Goal: Information Seeking & Learning: Learn about a topic

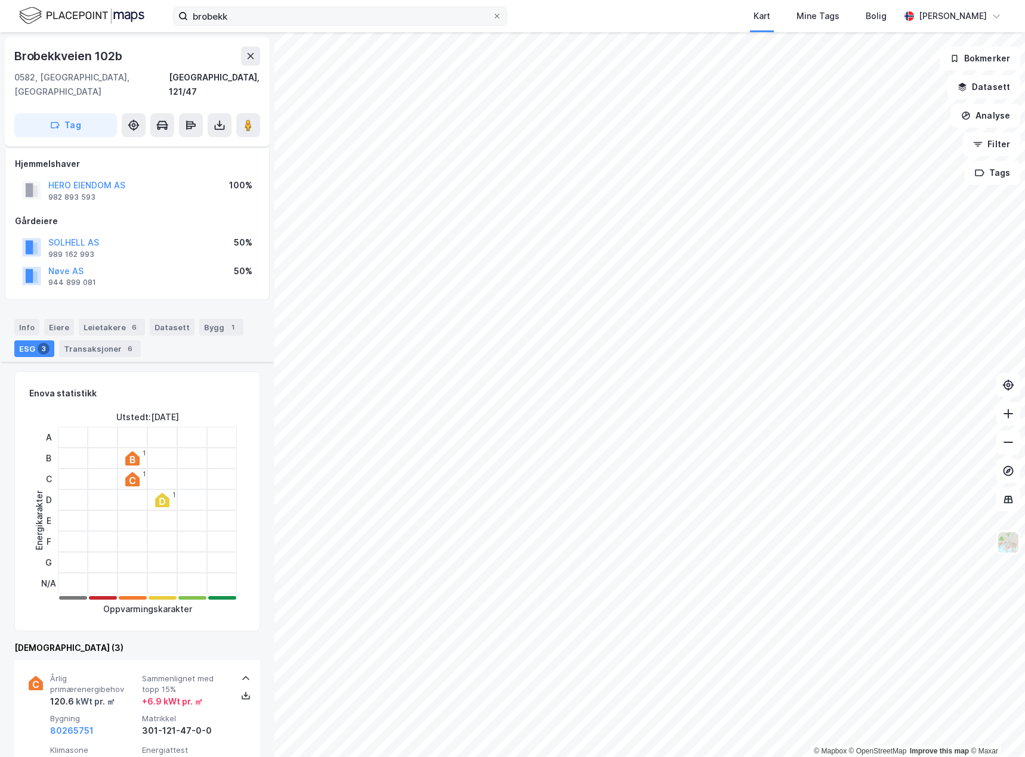
scroll to position [718, 0]
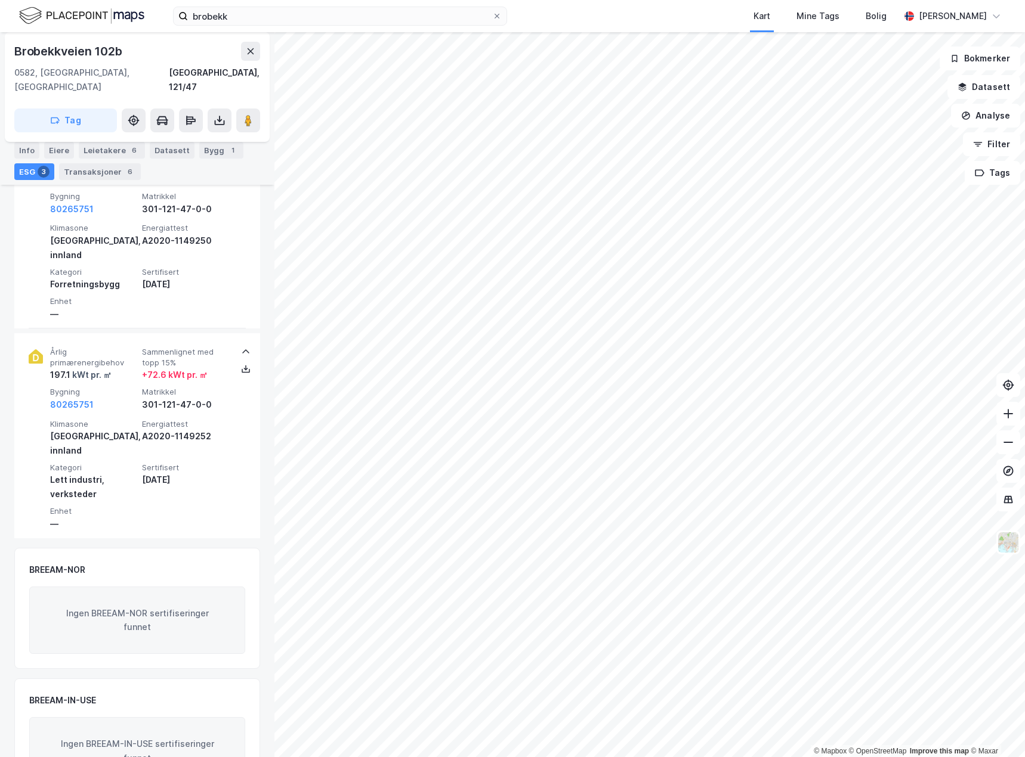
click at [351, 27] on div "brobekk Kart Mine Tags Bolig Marianne Wamnes" at bounding box center [512, 16] width 1025 height 32
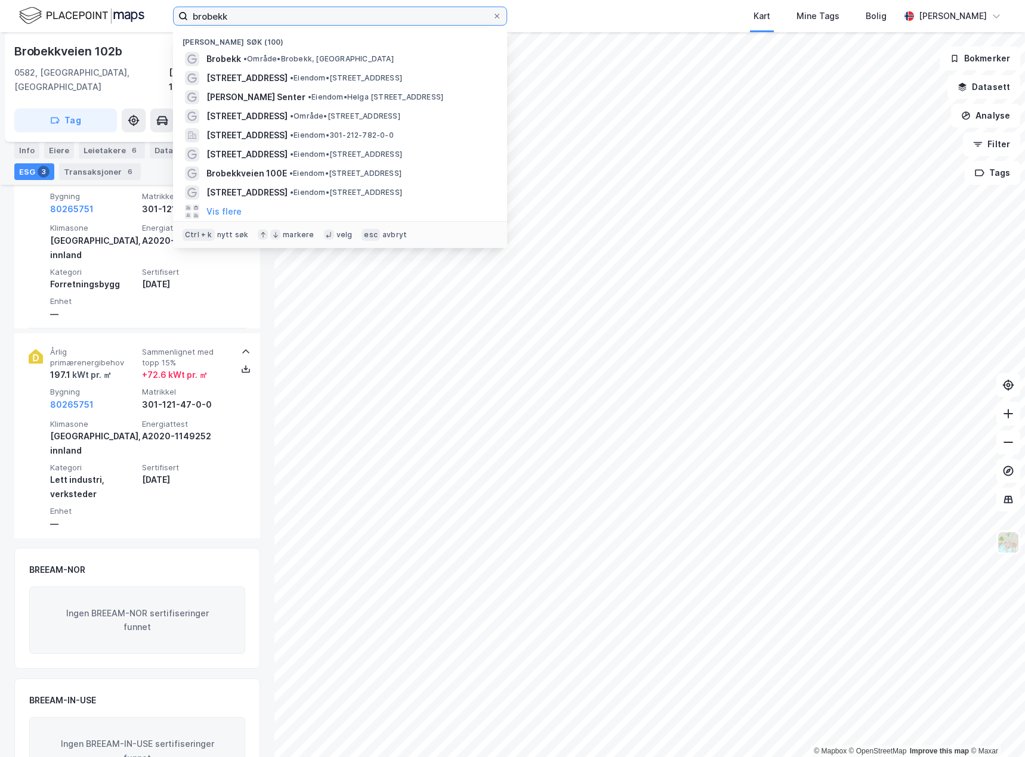
click at [336, 13] on input "brobekk" at bounding box center [340, 16] width 304 height 18
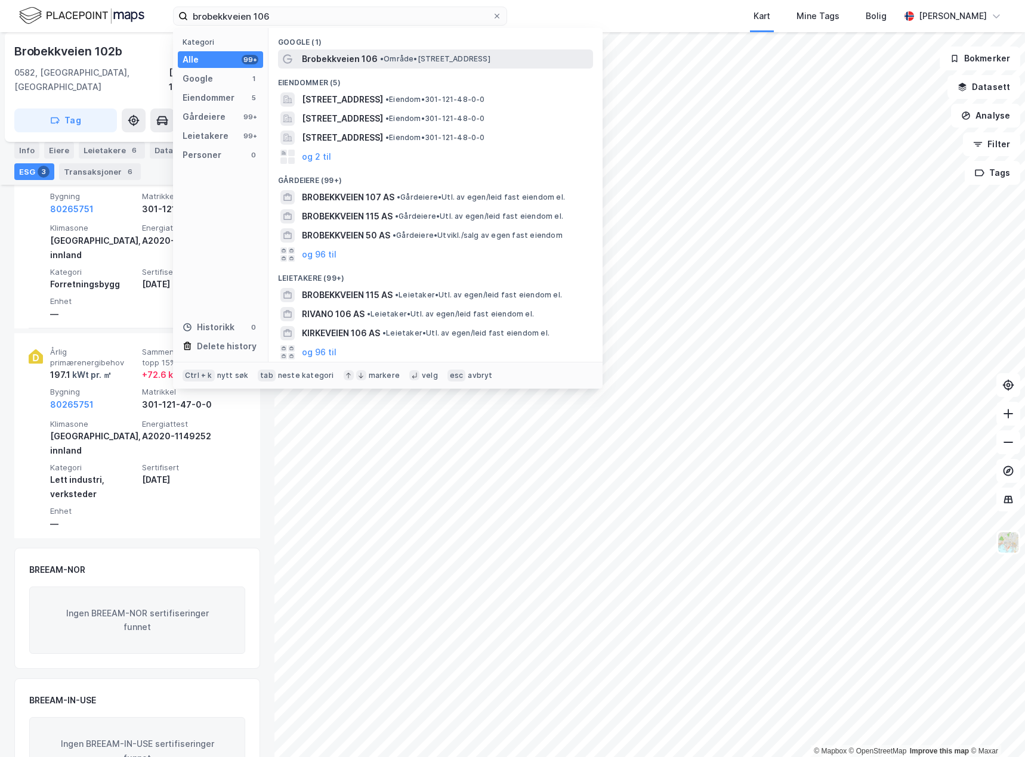
click at [405, 63] on span "• Område • Brobekkveien 106, 0582 Oslo" at bounding box center [435, 59] width 110 height 10
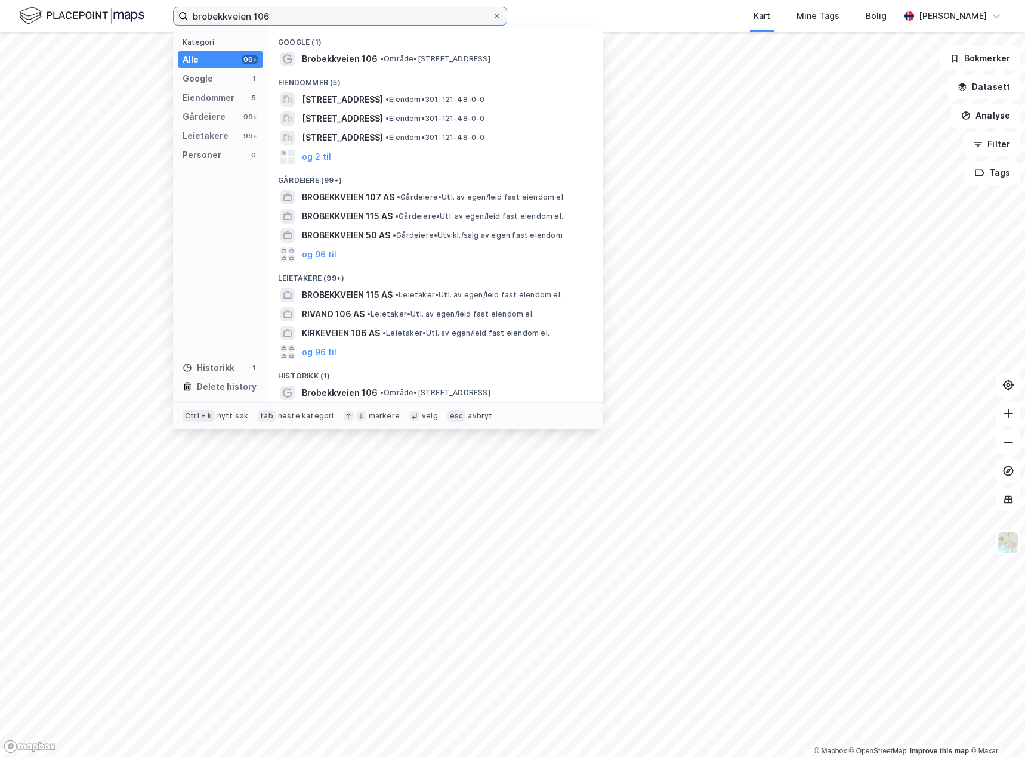
click at [279, 18] on input "brobekkveien 106" at bounding box center [340, 16] width 304 height 18
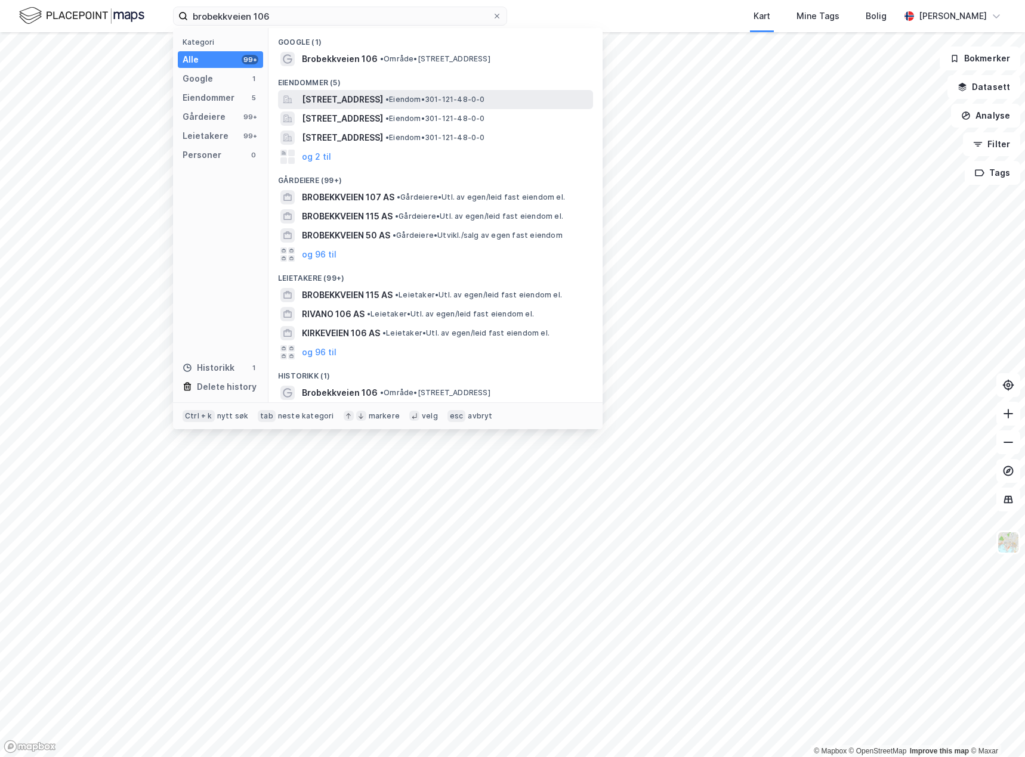
click at [369, 95] on span "[STREET_ADDRESS]" at bounding box center [342, 99] width 81 height 14
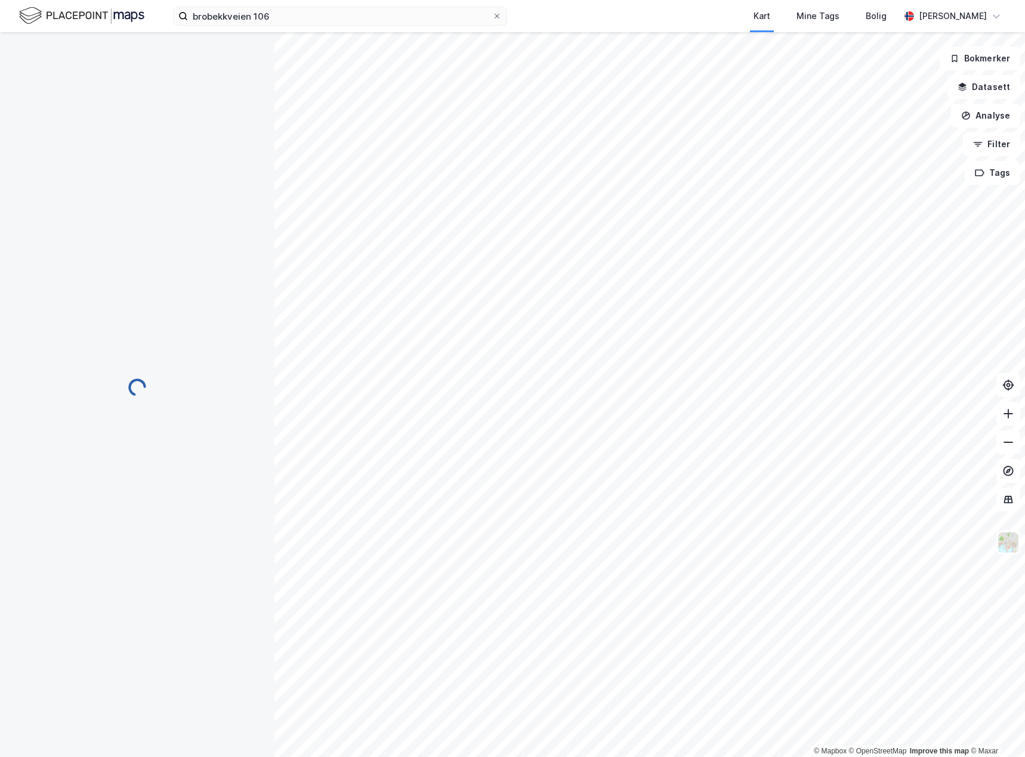
scroll to position [1, 0]
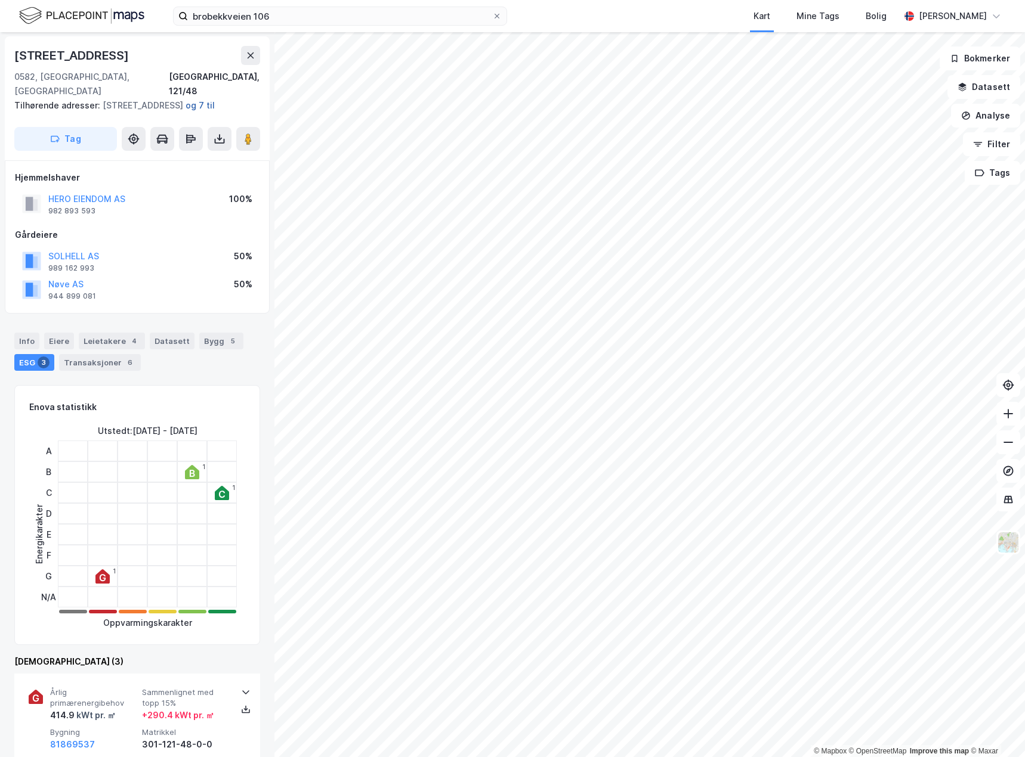
click at [0, 0] on button "og 7 til" at bounding box center [0, 0] width 0 height 0
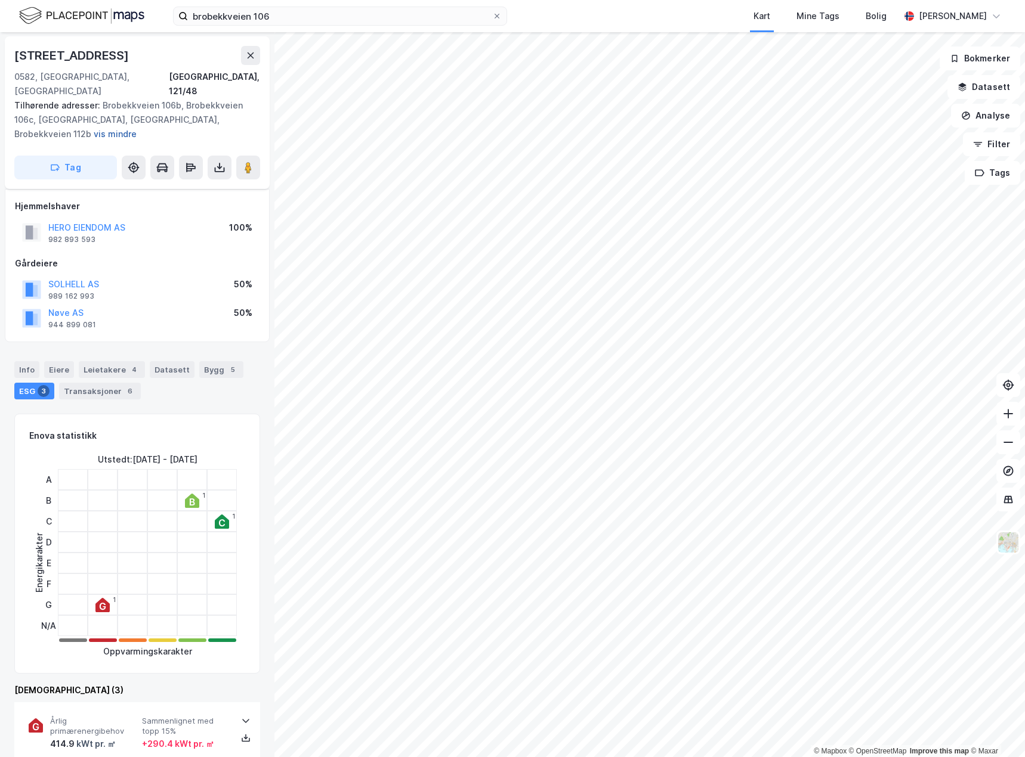
scroll to position [44, 0]
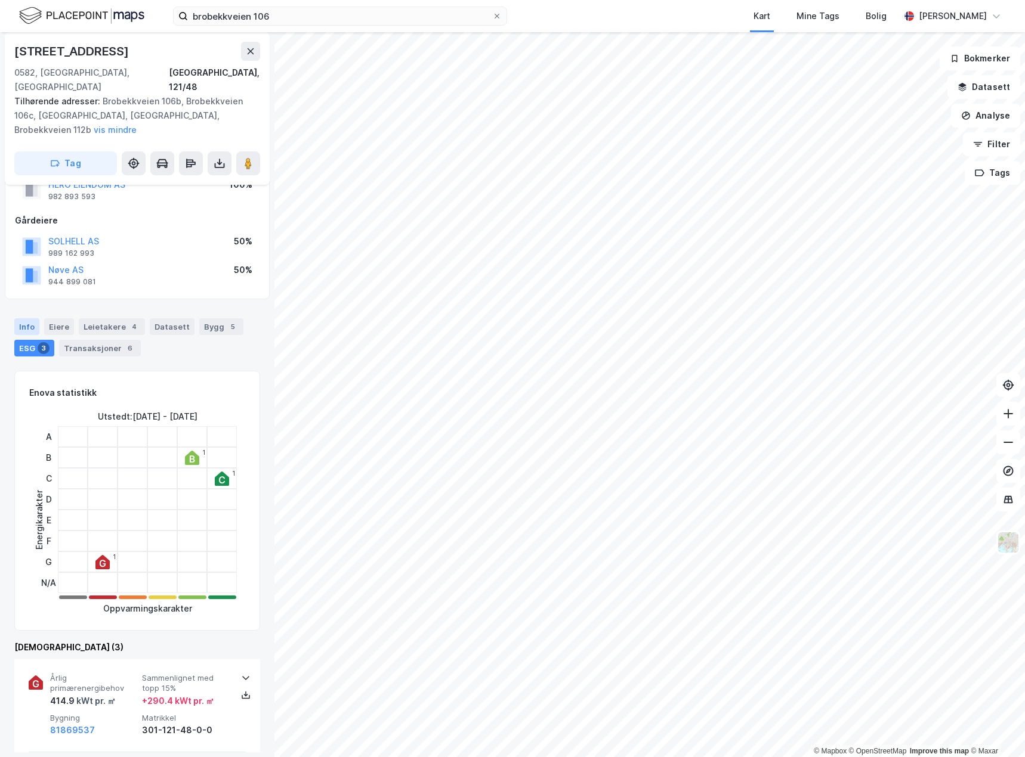
click at [24, 335] on div "Info" at bounding box center [26, 326] width 25 height 17
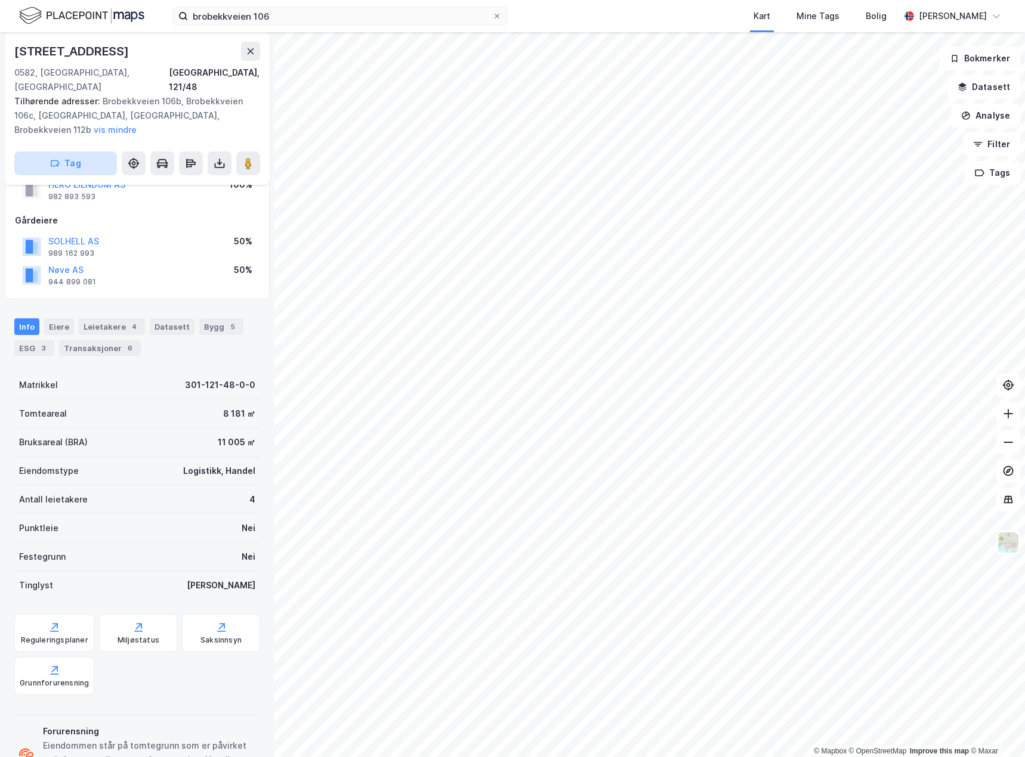
click at [0, 0] on button "vis mindre" at bounding box center [0, 0] width 0 height 0
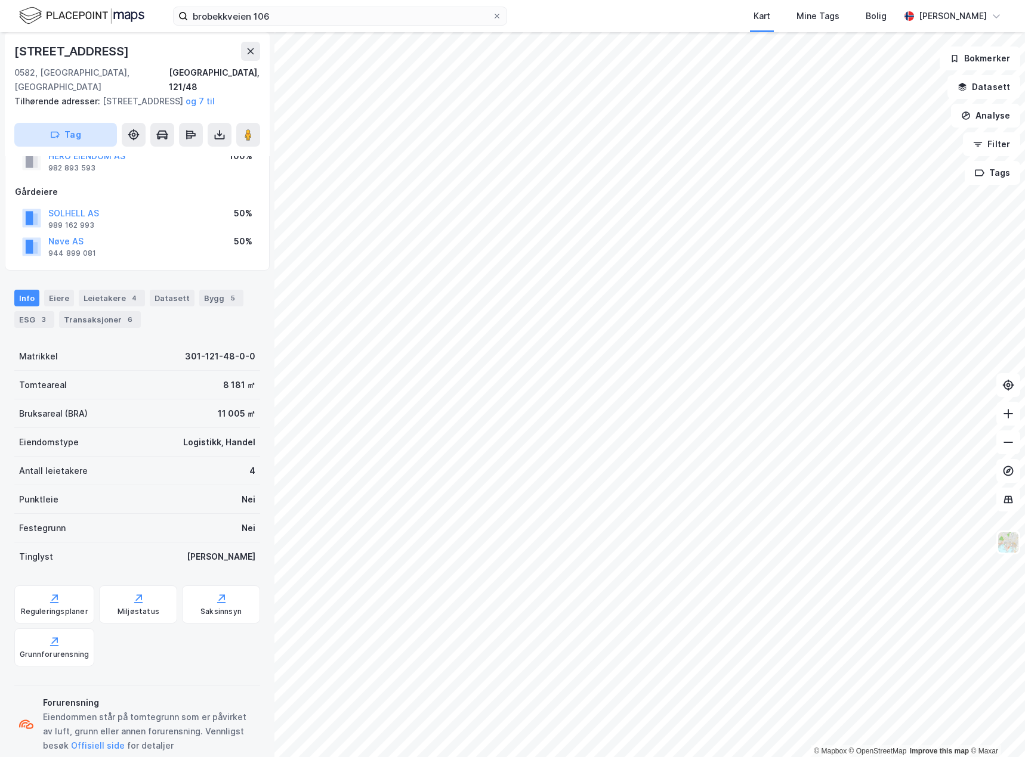
scroll to position [1, 0]
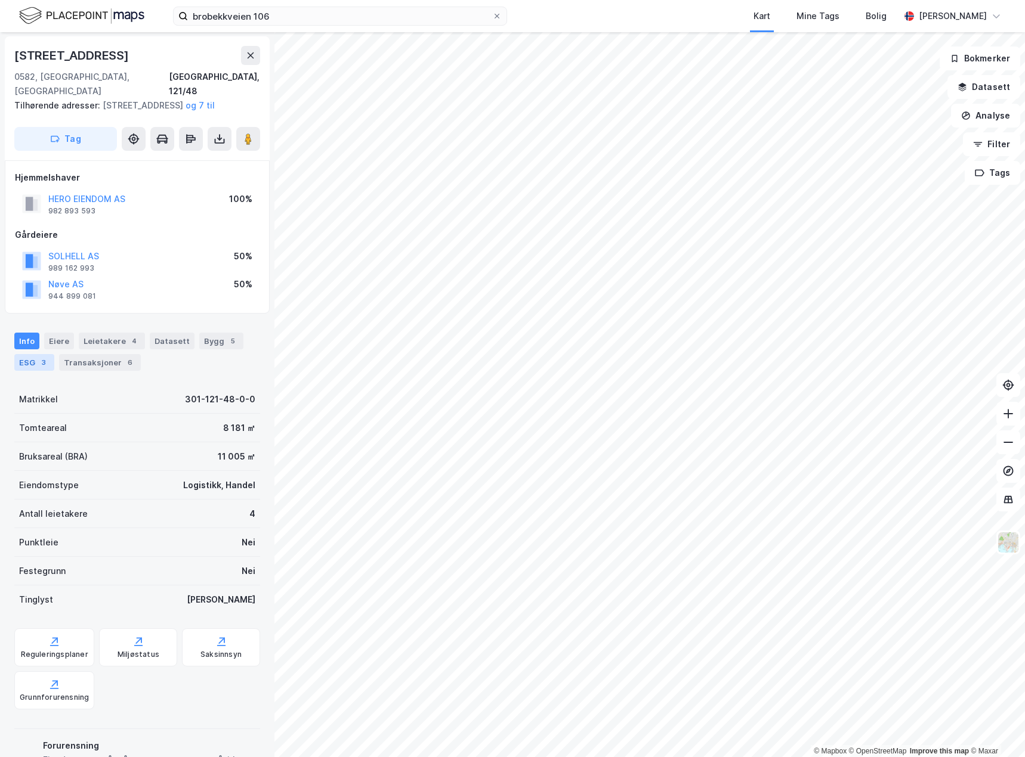
click at [29, 367] on div "ESG 3" at bounding box center [34, 362] width 40 height 17
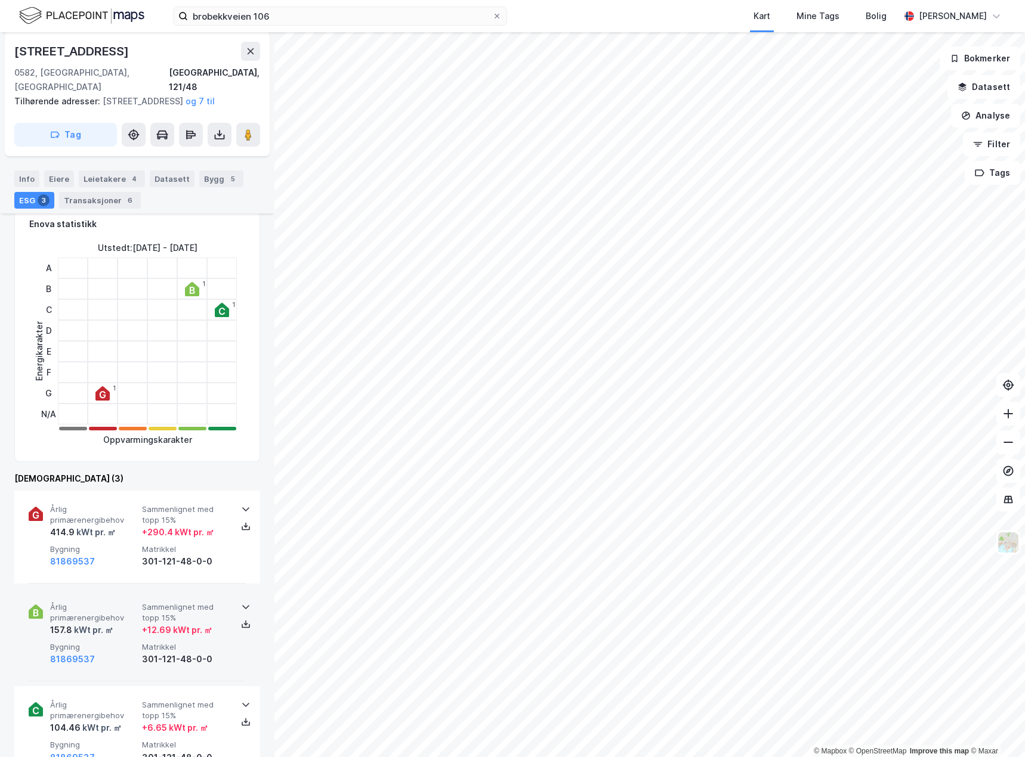
scroll to position [243, 0]
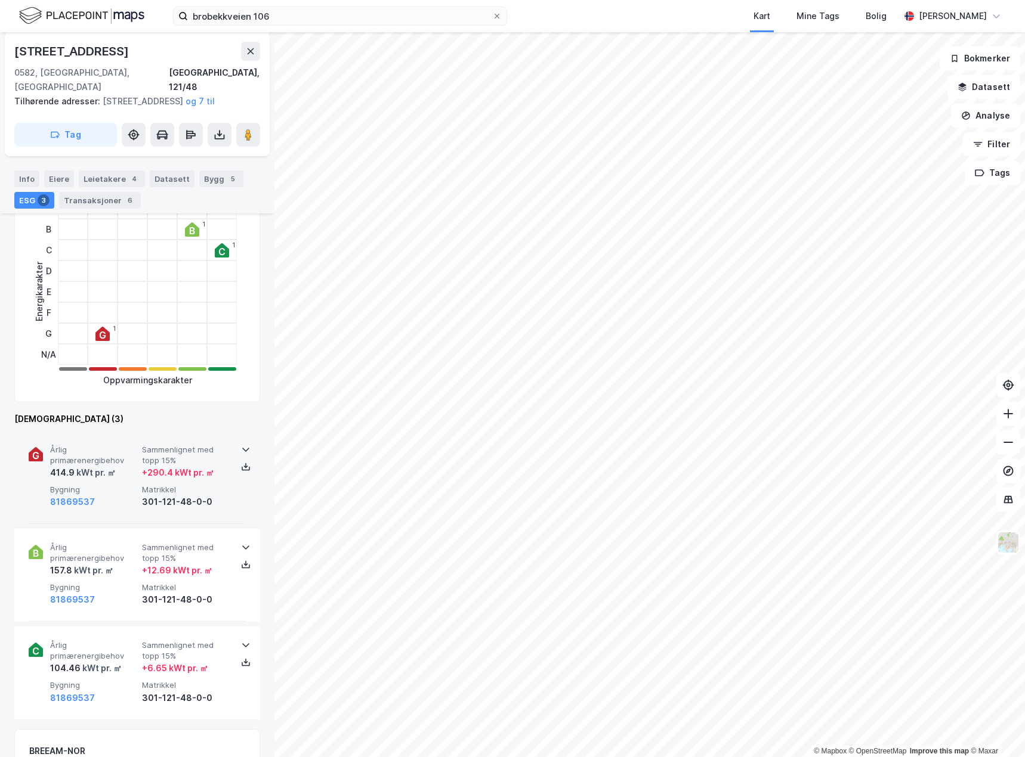
click at [107, 503] on div "81869537" at bounding box center [93, 502] width 87 height 14
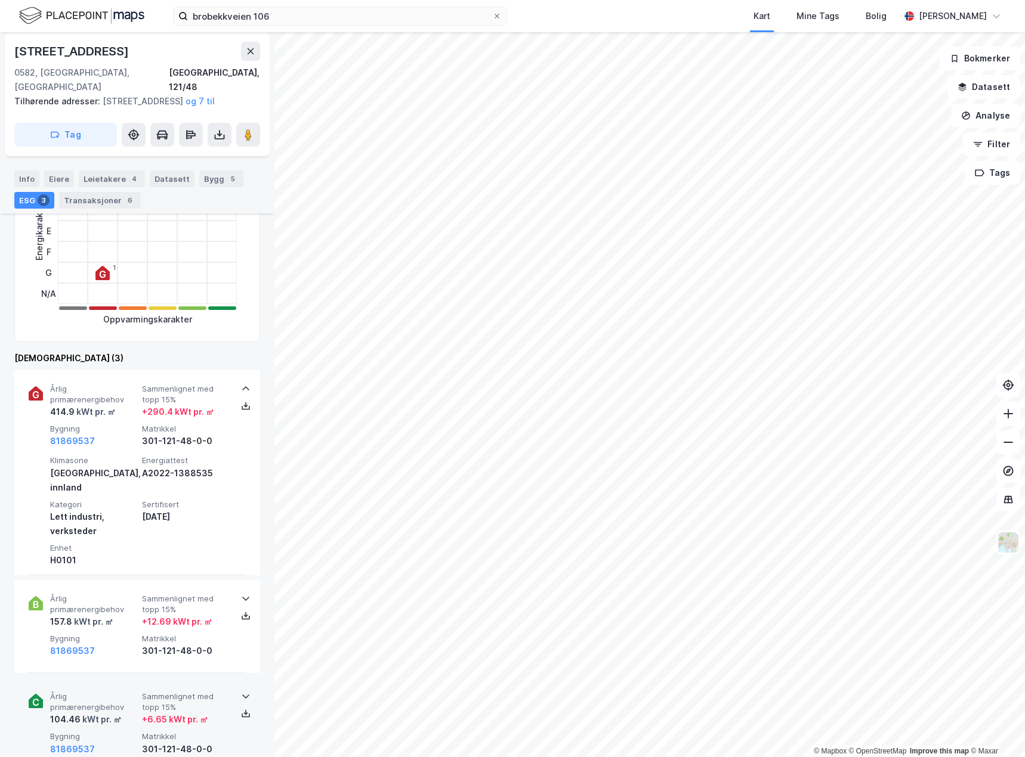
scroll to position [363, 0]
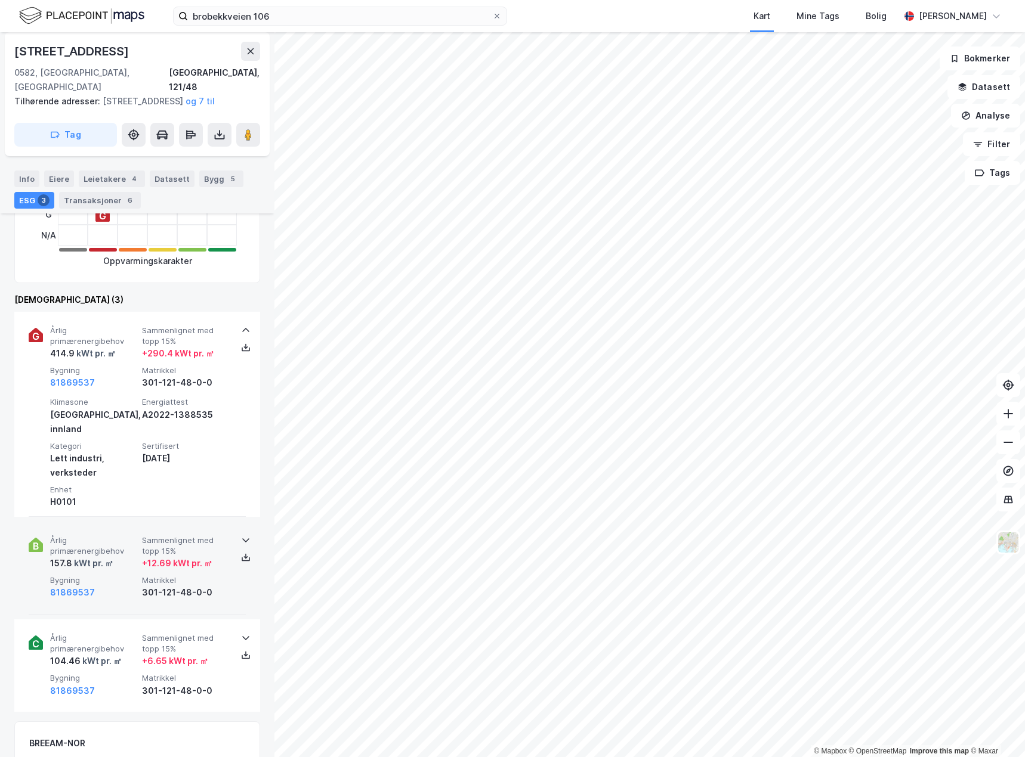
click at [120, 586] on div "81869537" at bounding box center [93, 593] width 87 height 14
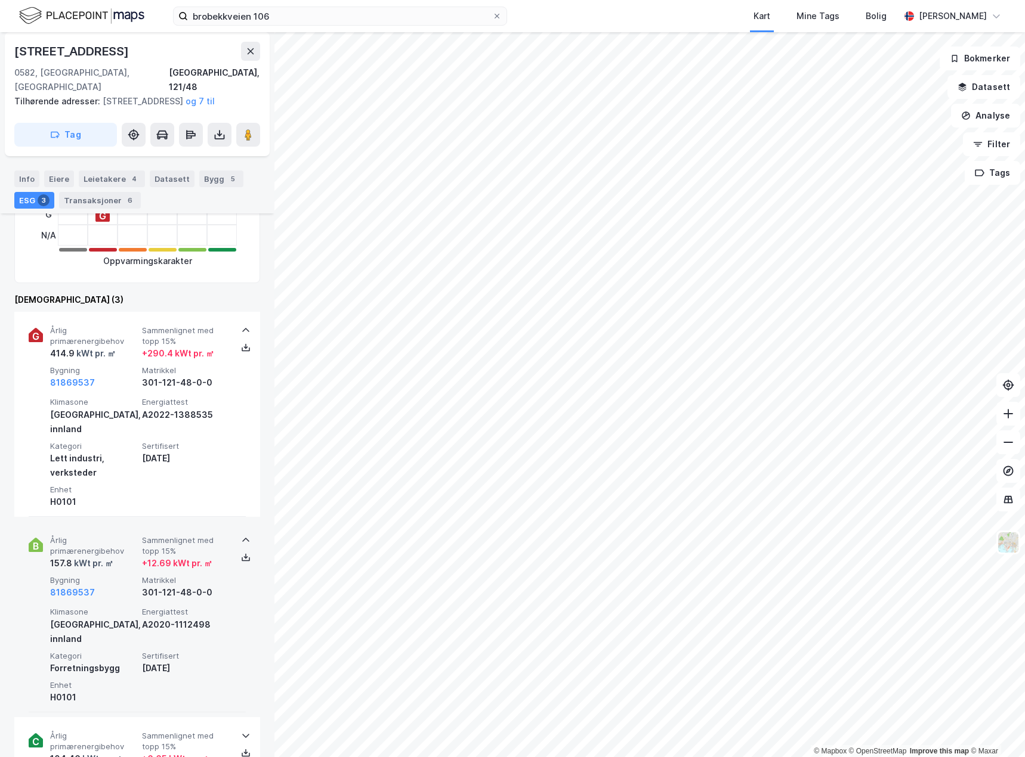
scroll to position [541, 0]
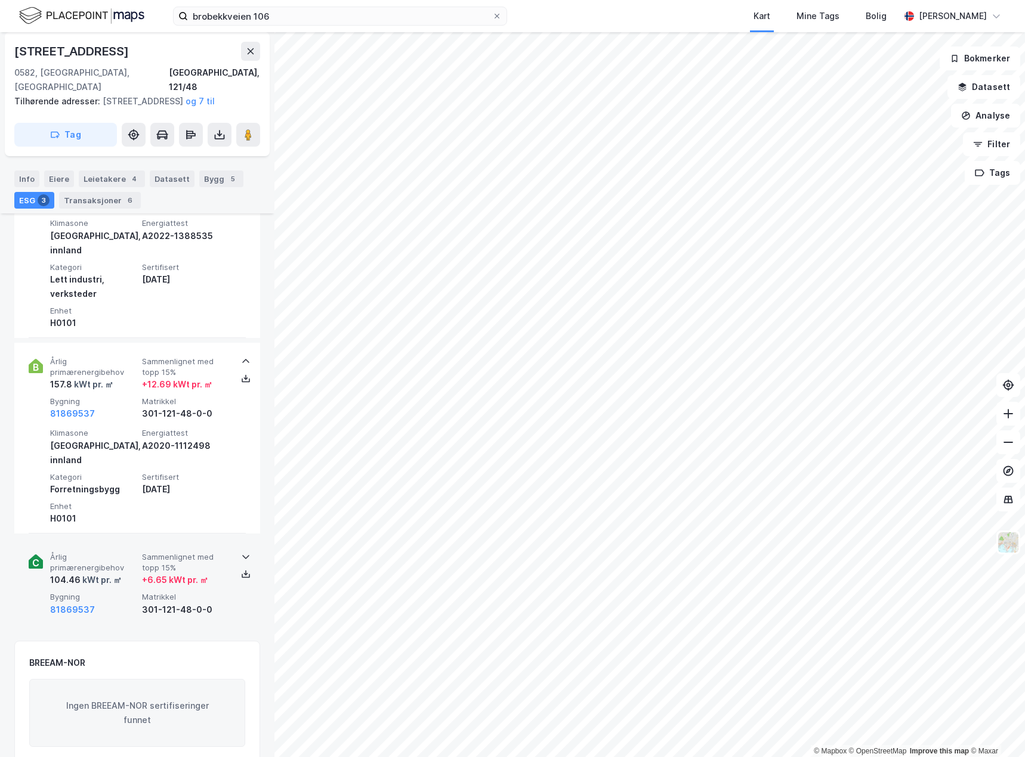
click at [119, 603] on div "81869537" at bounding box center [93, 610] width 87 height 14
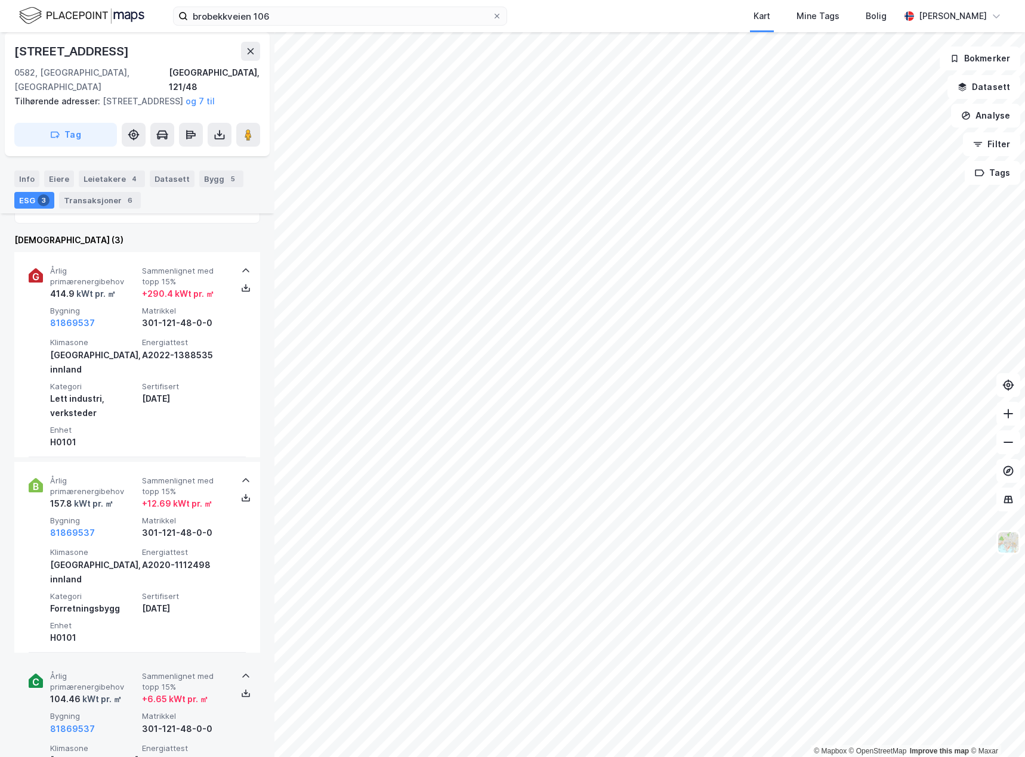
scroll to position [482, 0]
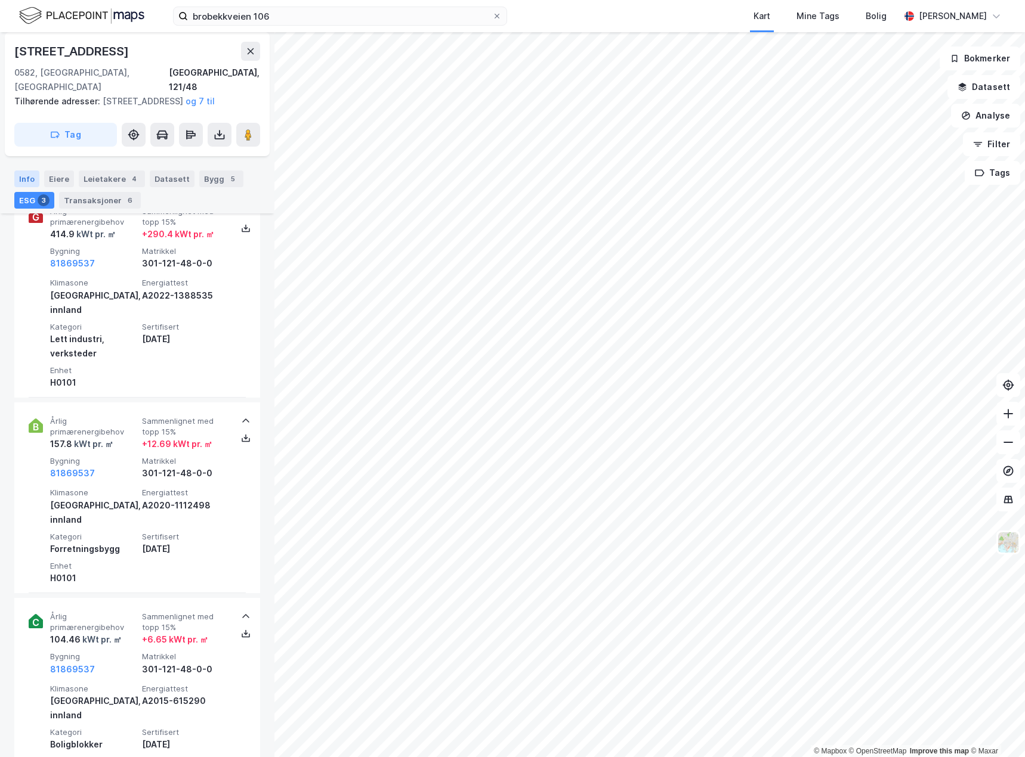
click at [25, 178] on div "Info" at bounding box center [26, 179] width 25 height 17
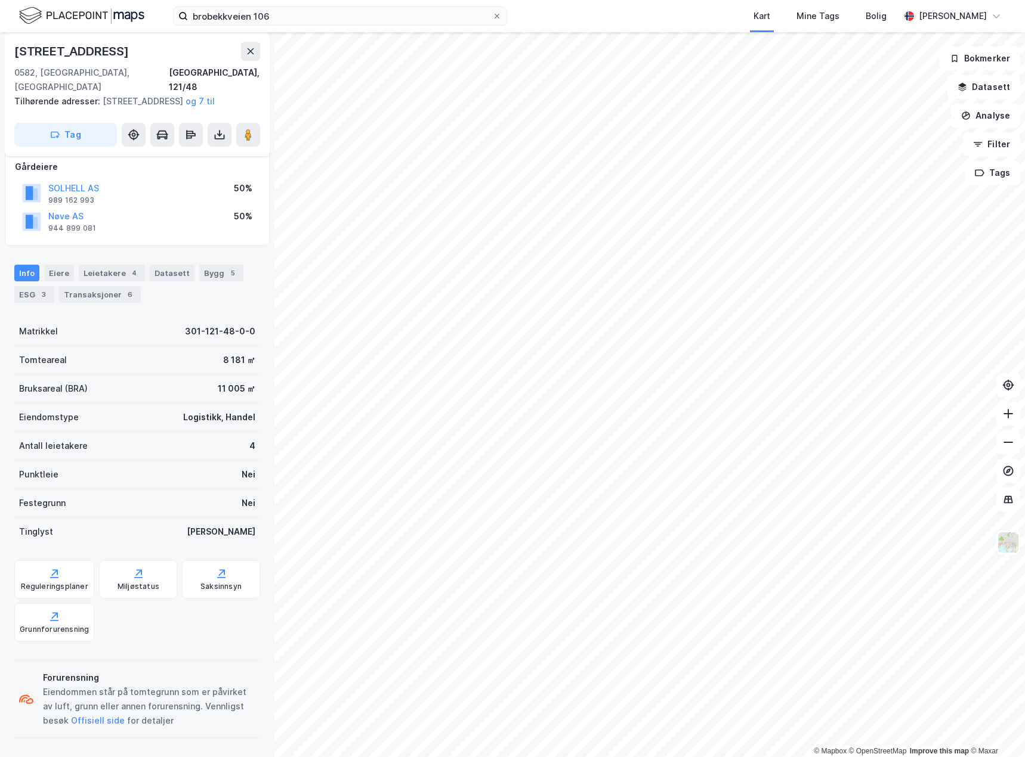
scroll to position [69, 0]
click at [60, 580] on div "Reguleringsplaner" at bounding box center [54, 580] width 80 height 38
click at [222, 138] on icon at bounding box center [219, 135] width 12 height 12
click at [195, 160] on div "Last ned grunnbok" at bounding box center [160, 159] width 69 height 10
click at [53, 632] on div "Grunnforurensning" at bounding box center [54, 630] width 69 height 10
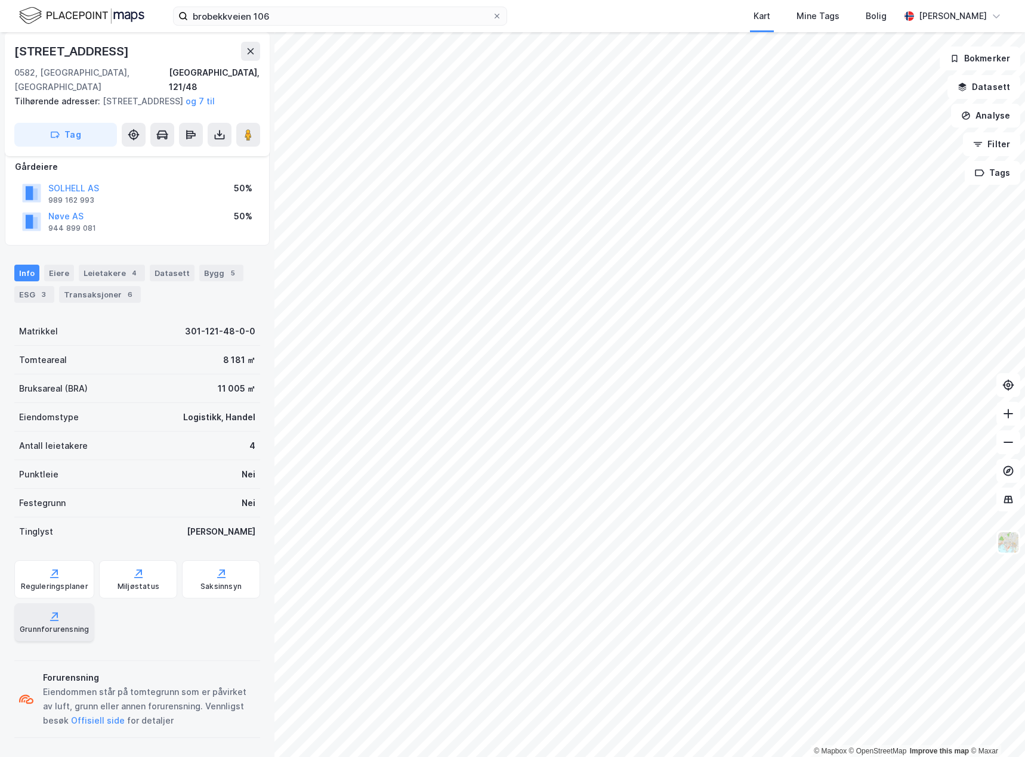
click at [43, 632] on div "Grunnforurensning" at bounding box center [54, 630] width 69 height 10
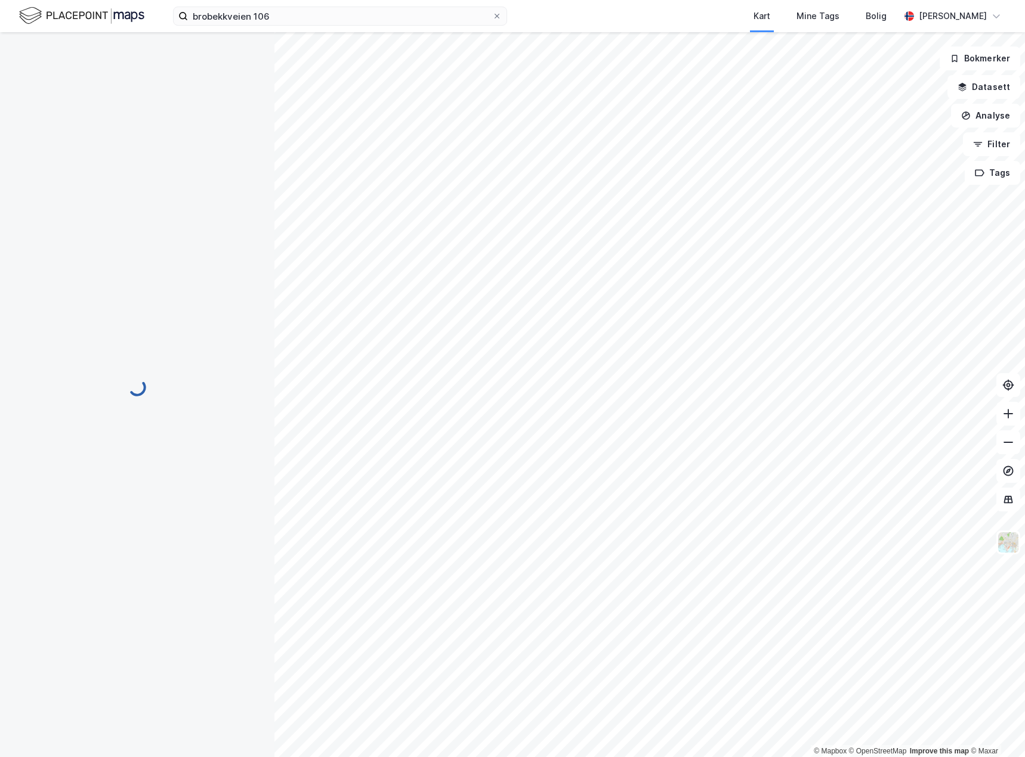
scroll to position [69, 0]
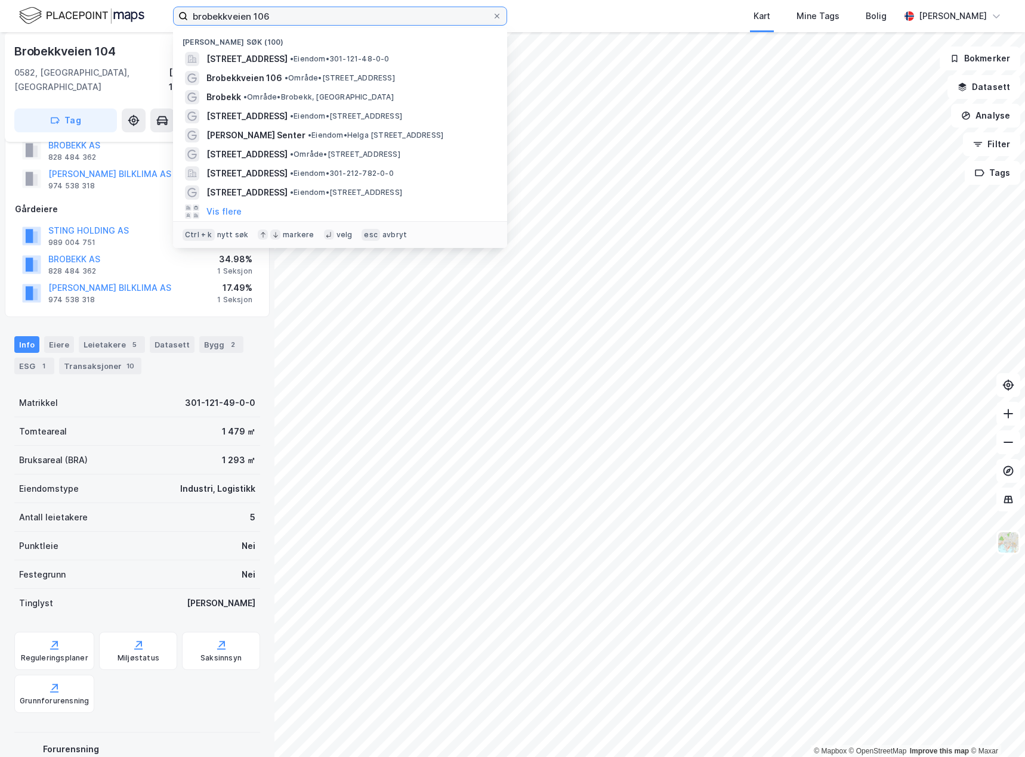
click at [307, 20] on input "brobekkveien 106" at bounding box center [340, 16] width 304 height 18
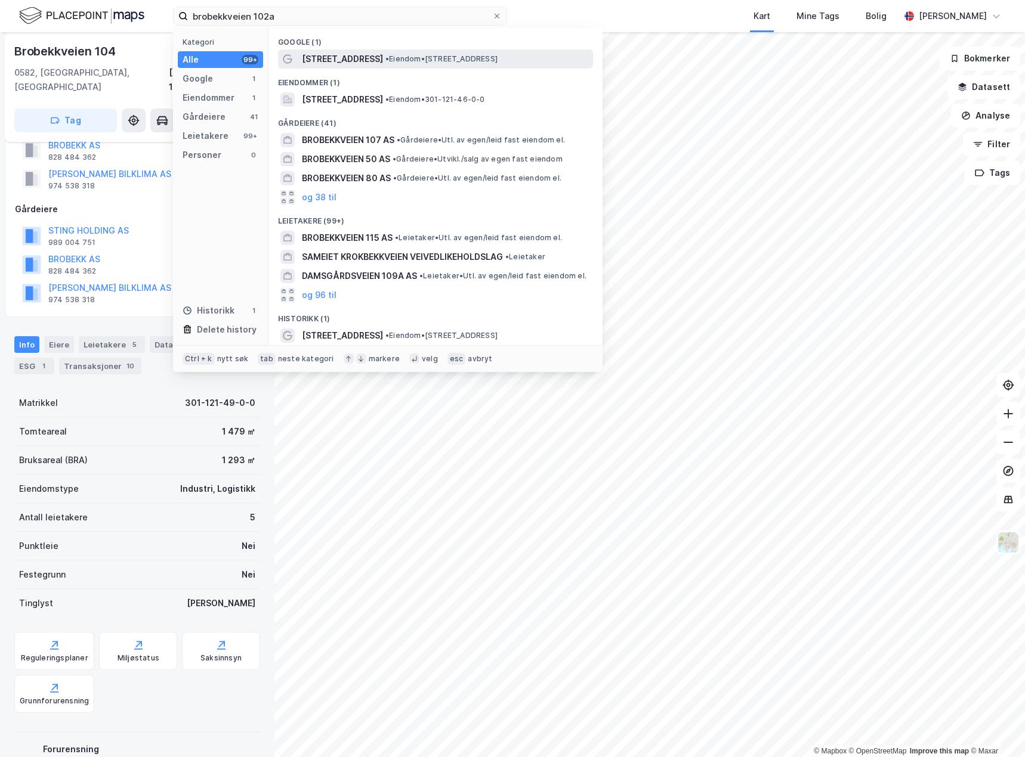
click at [391, 50] on div "Brobekkveien 102A • Eiendom • Brobekkveien 102A, 0582 Oslo" at bounding box center [435, 58] width 315 height 19
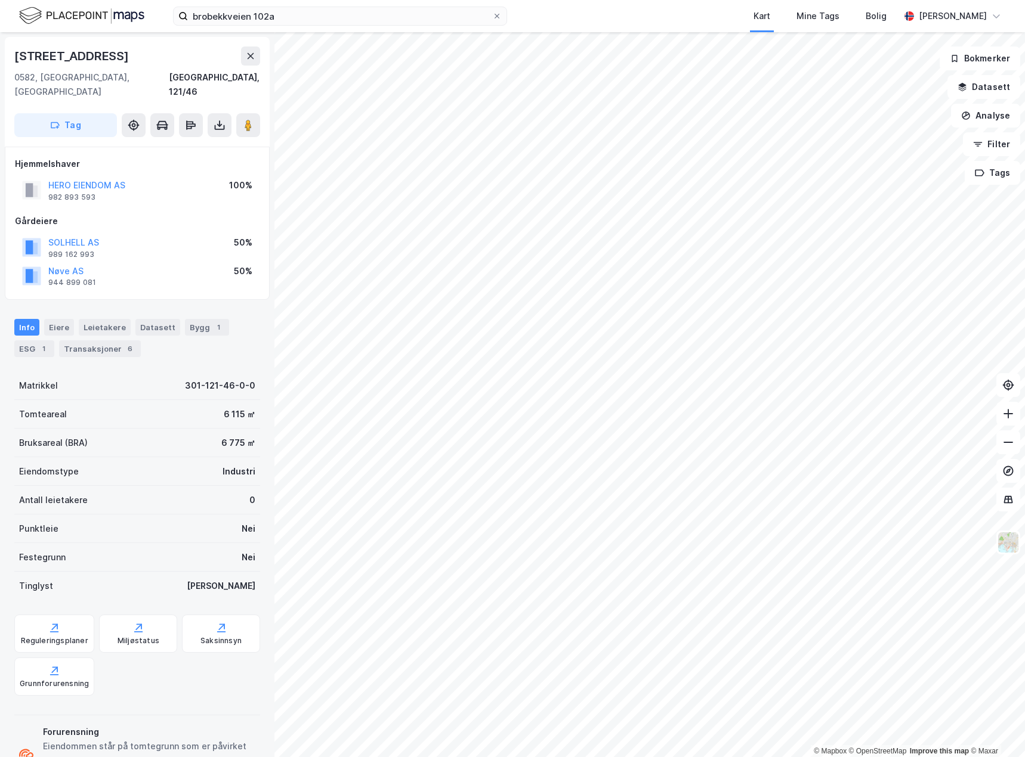
scroll to position [40, 0]
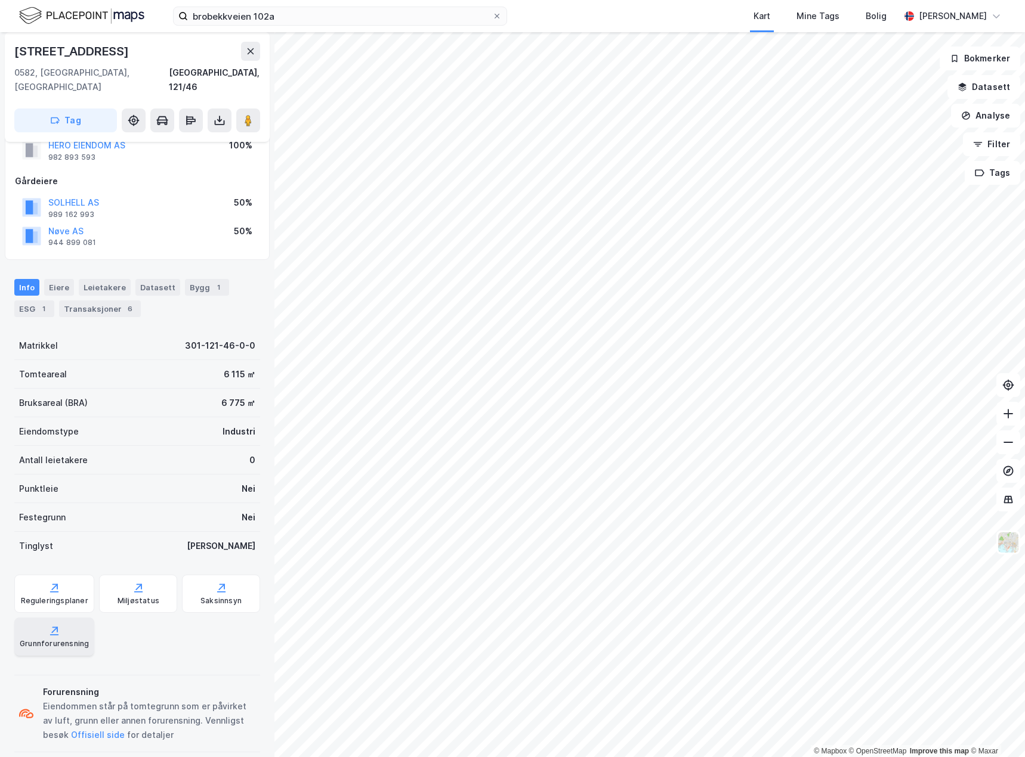
click at [41, 618] on div "Grunnforurensning" at bounding box center [54, 637] width 80 height 38
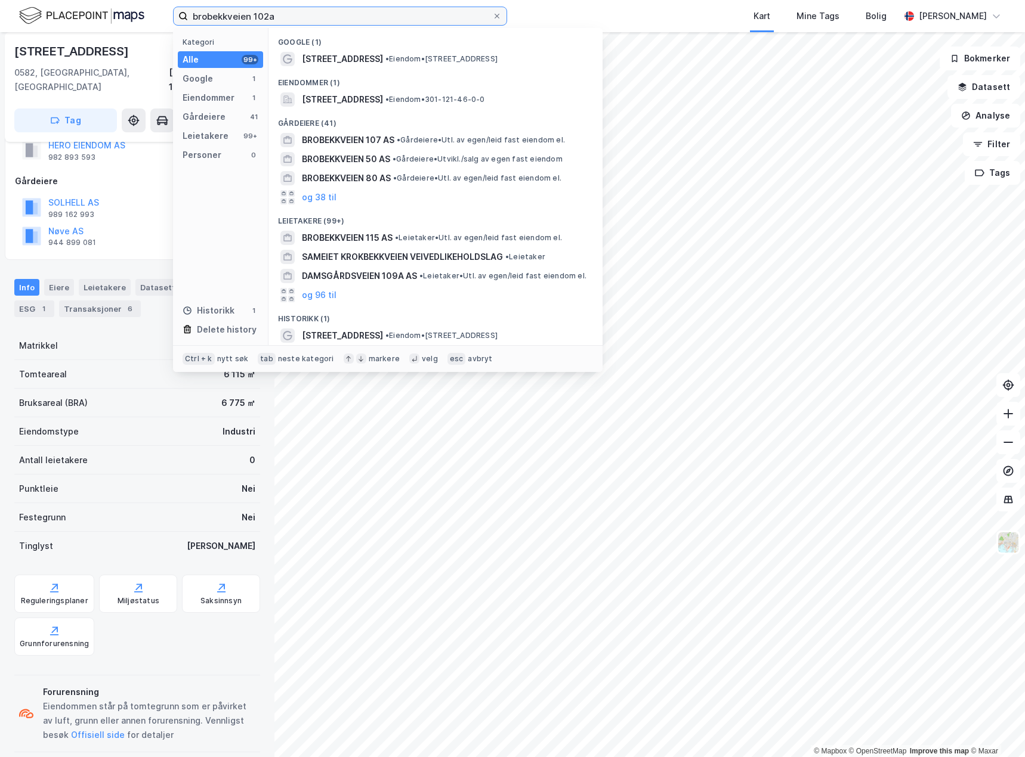
drag, startPoint x: 334, startPoint y: 17, endPoint x: 134, endPoint y: 22, distance: 200.4
click at [134, 22] on div "brobekkveien 102a Kategori Alle 99+ Google 1 Eiendommer 1 Gårdeiere 41 Leietake…" at bounding box center [512, 16] width 1025 height 32
click at [91, 389] on div "Bruksareal (BRA) 6 775 ㎡" at bounding box center [137, 403] width 246 height 29
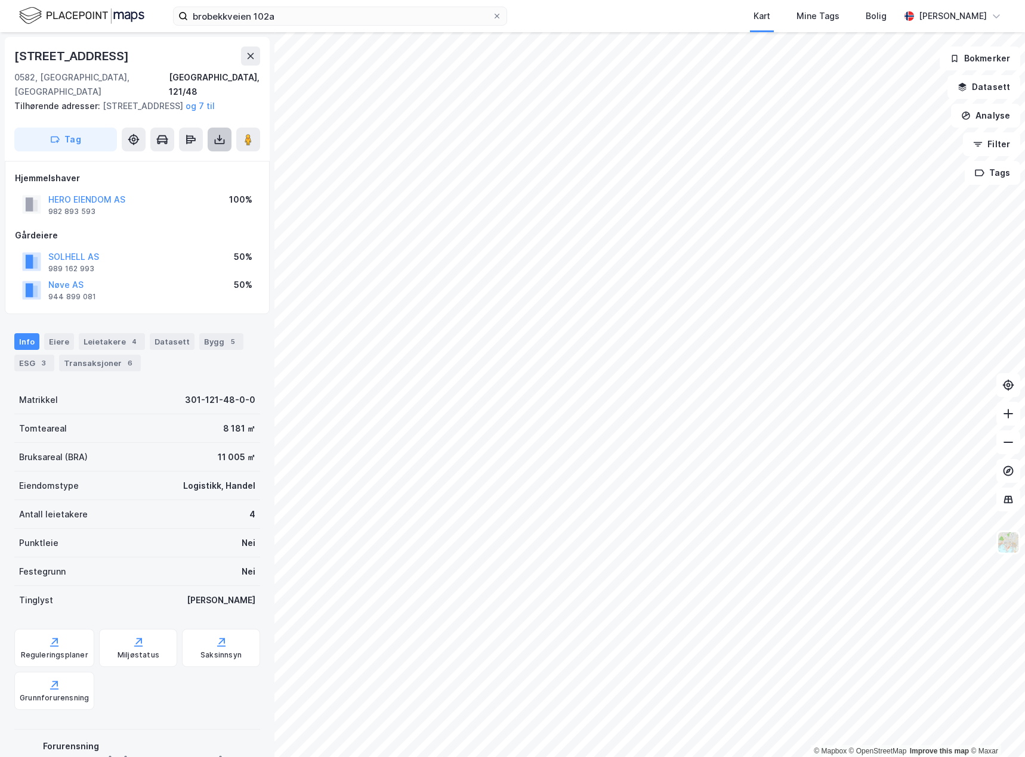
click at [216, 142] on icon at bounding box center [219, 140] width 12 height 12
click at [200, 182] on div "Last ned matrikkelrapport" at bounding box center [175, 183] width 98 height 10
click at [31, 363] on div "ESG 3" at bounding box center [34, 363] width 40 height 17
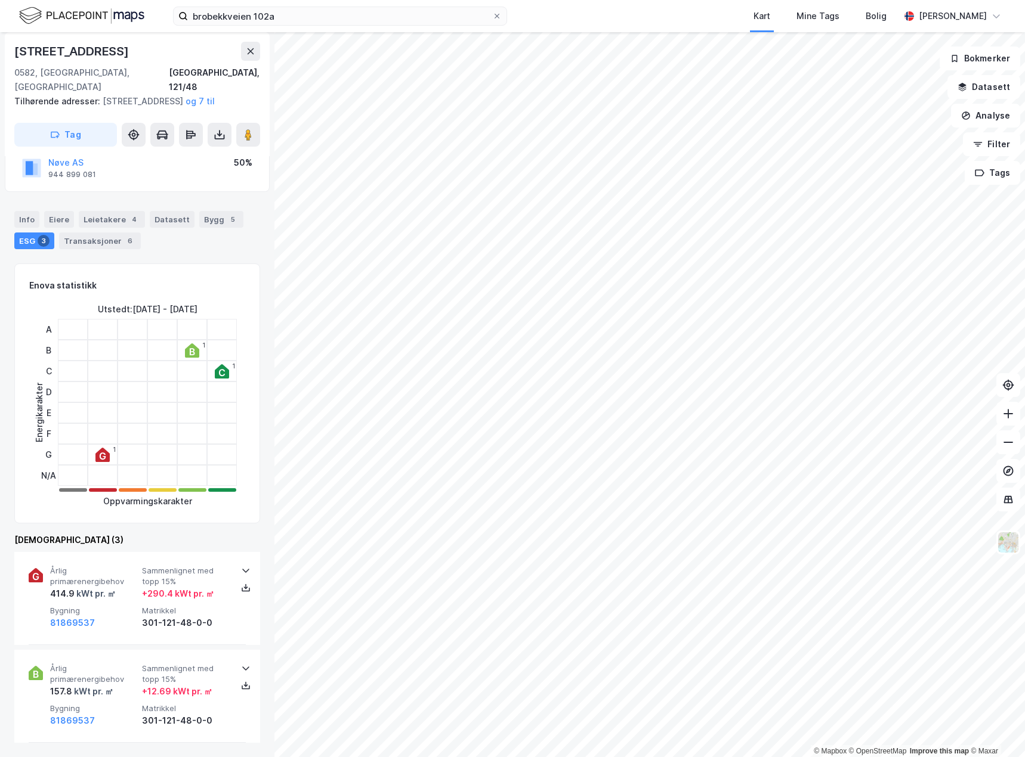
scroll to position [358, 0]
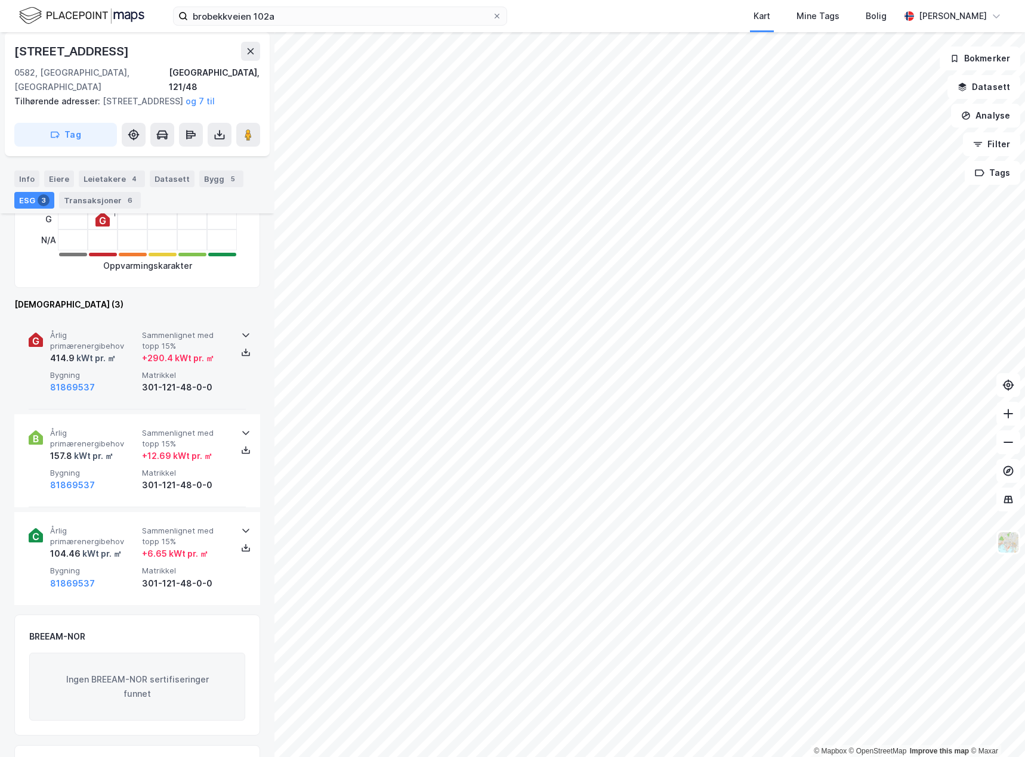
click at [123, 383] on div "81869537" at bounding box center [93, 387] width 87 height 14
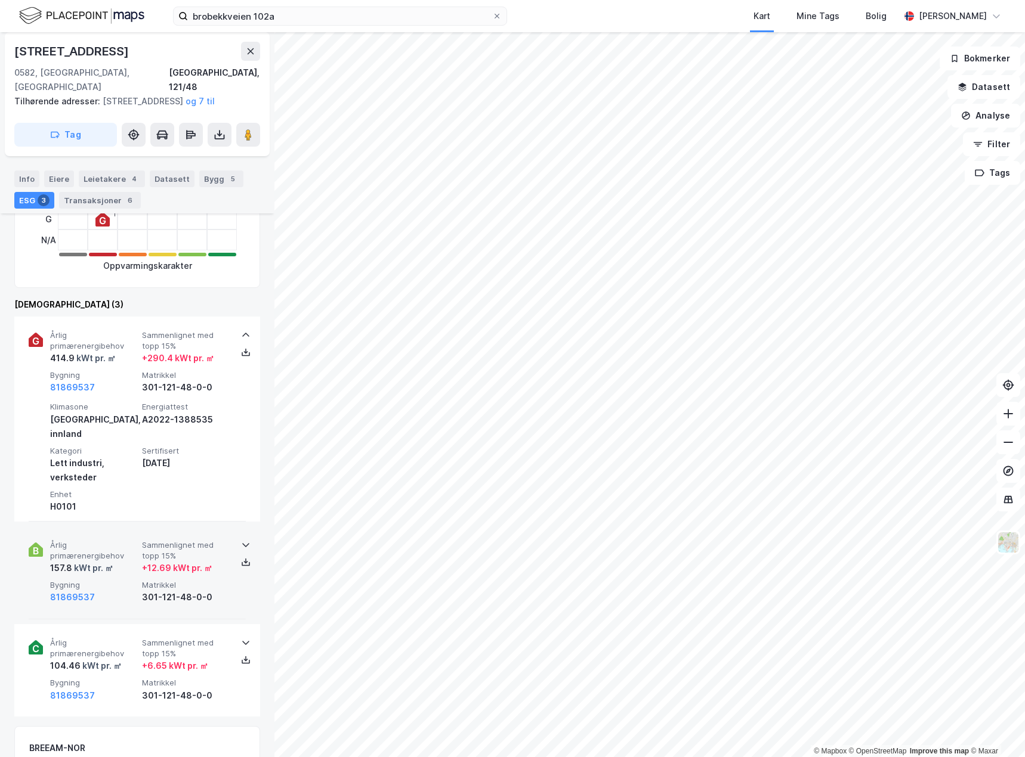
click at [117, 590] on div "81869537" at bounding box center [93, 597] width 87 height 14
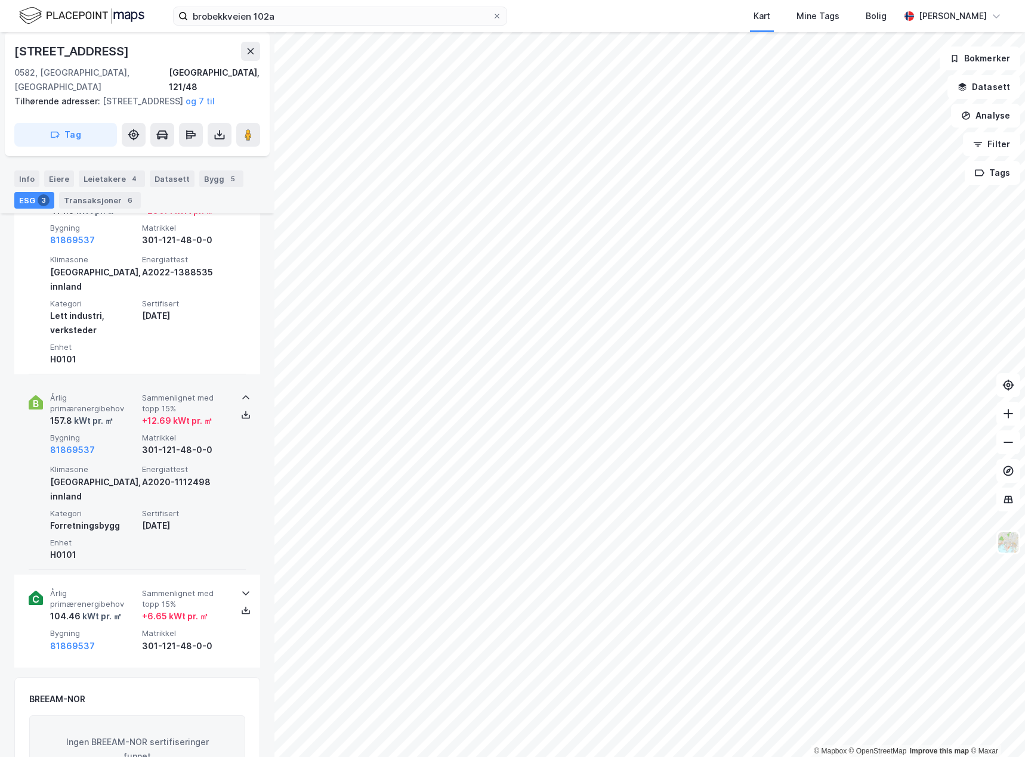
scroll to position [596, 0]
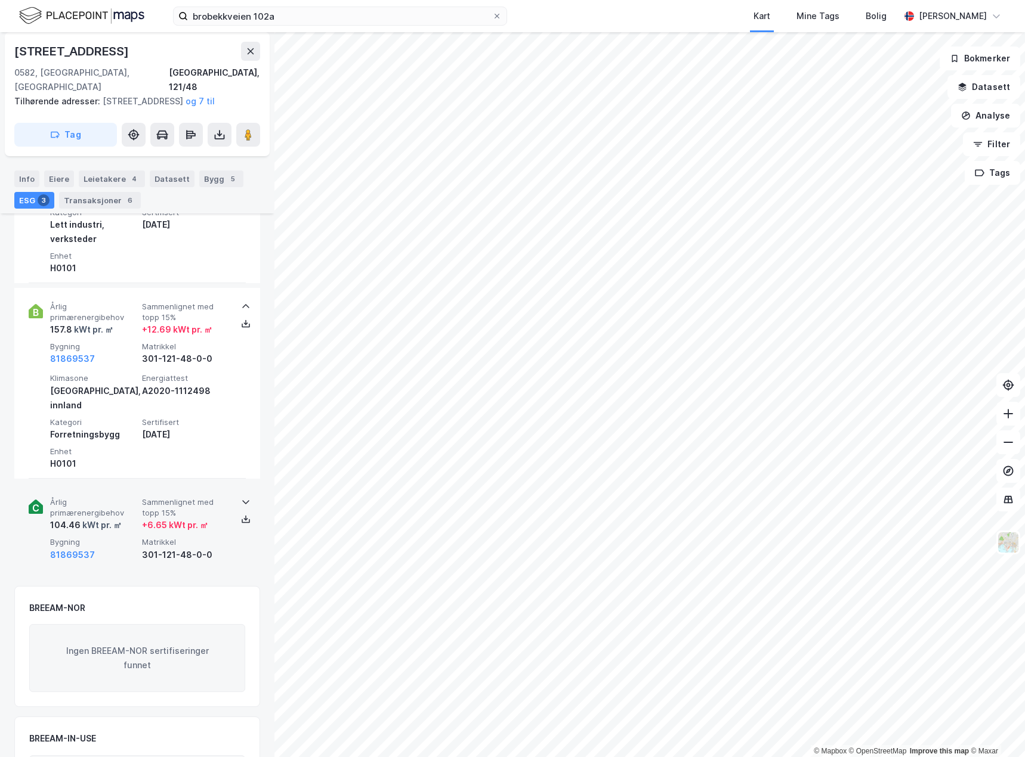
click at [114, 534] on div "Årlig primærenergibehov 104.46 kWt pr. ㎡ Sammenlignet med topp 15% + 6.65 kWt p…" at bounding box center [137, 530] width 217 height 92
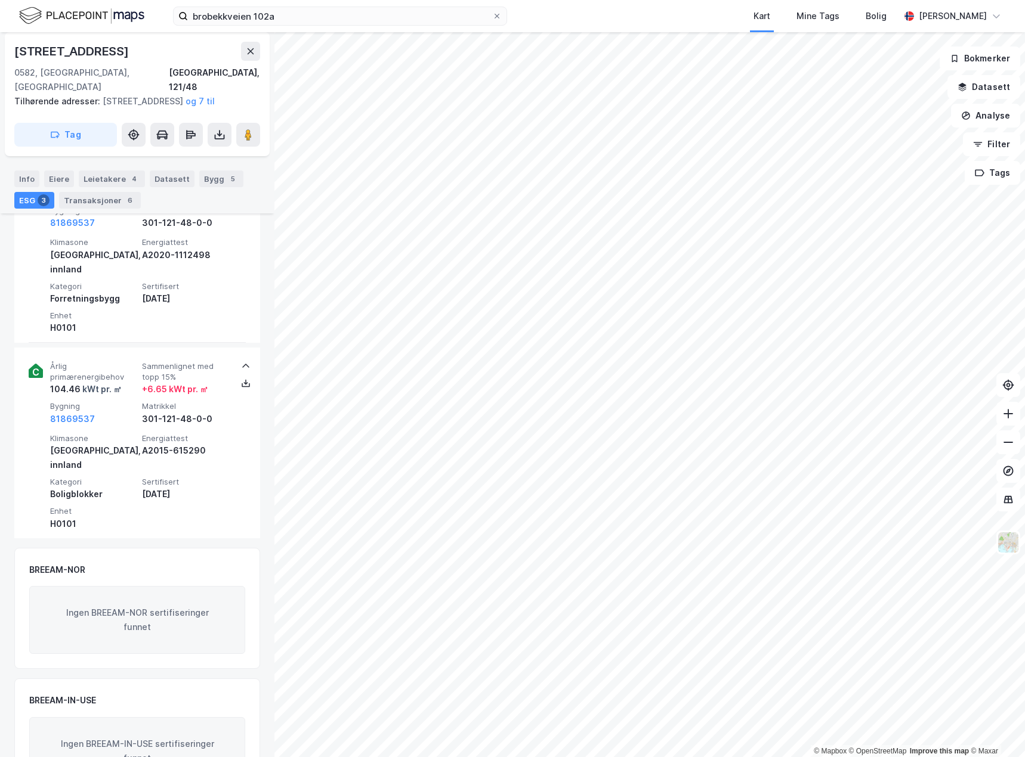
scroll to position [747, 0]
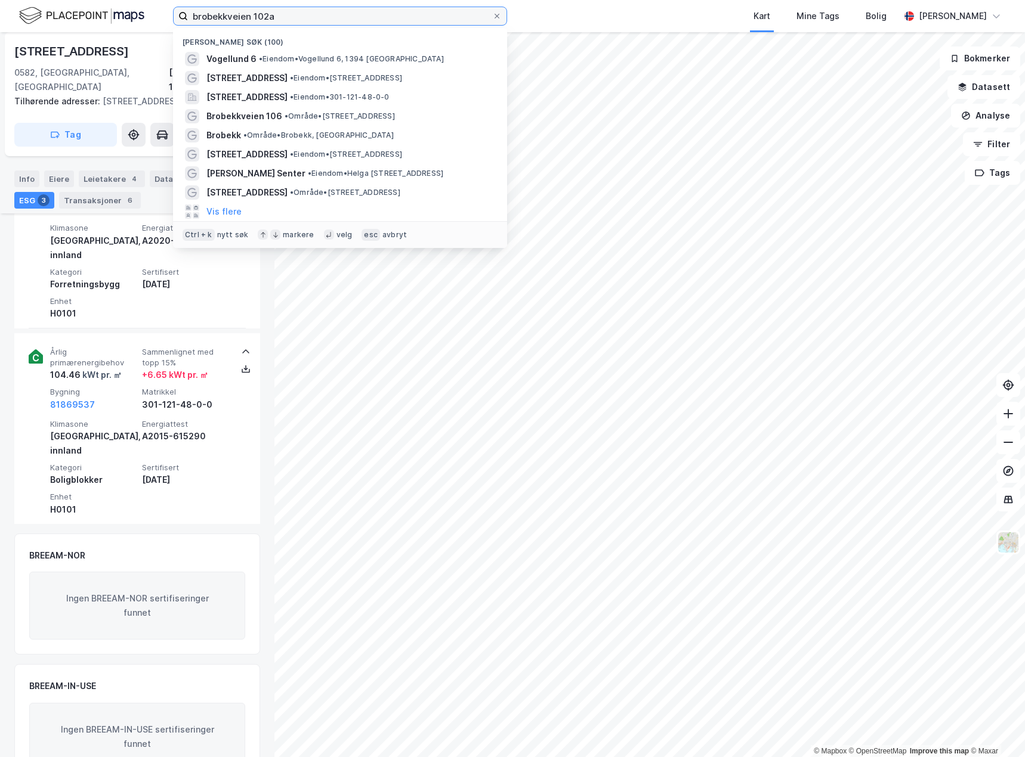
click at [349, 19] on input "brobekkveien 102a" at bounding box center [340, 16] width 304 height 18
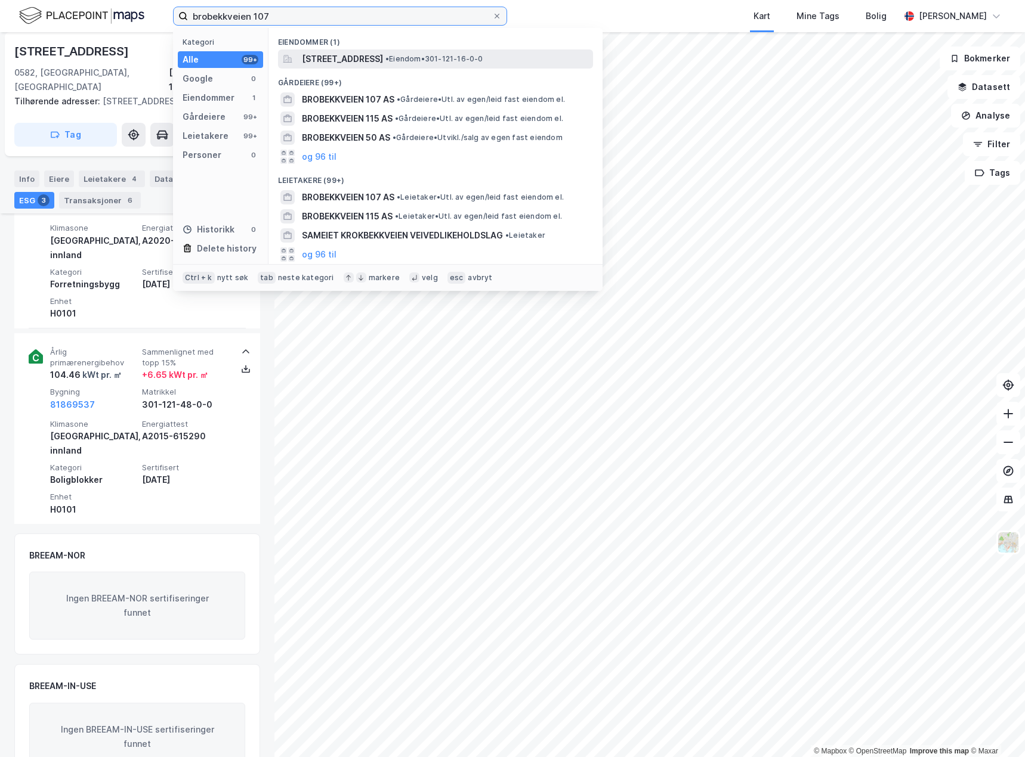
type input "brobekkveien 107"
click at [383, 65] on span "Brobekkveien 107, 0582, OSLO, OSLO" at bounding box center [342, 59] width 81 height 14
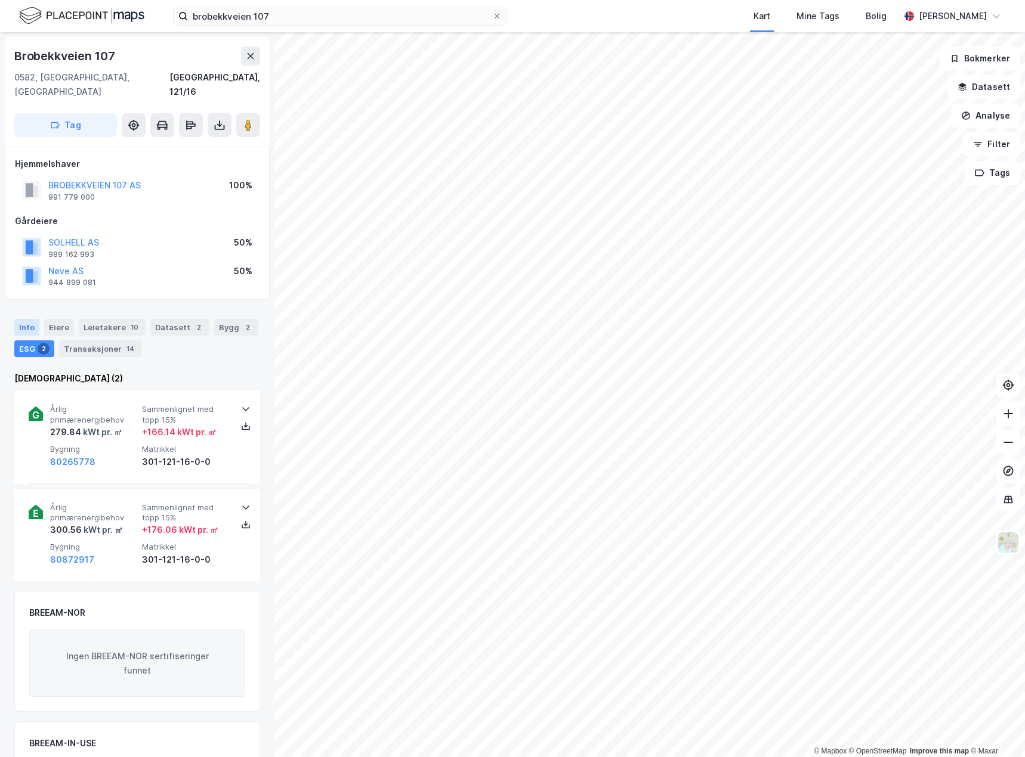
click at [25, 319] on div "Info" at bounding box center [26, 327] width 25 height 17
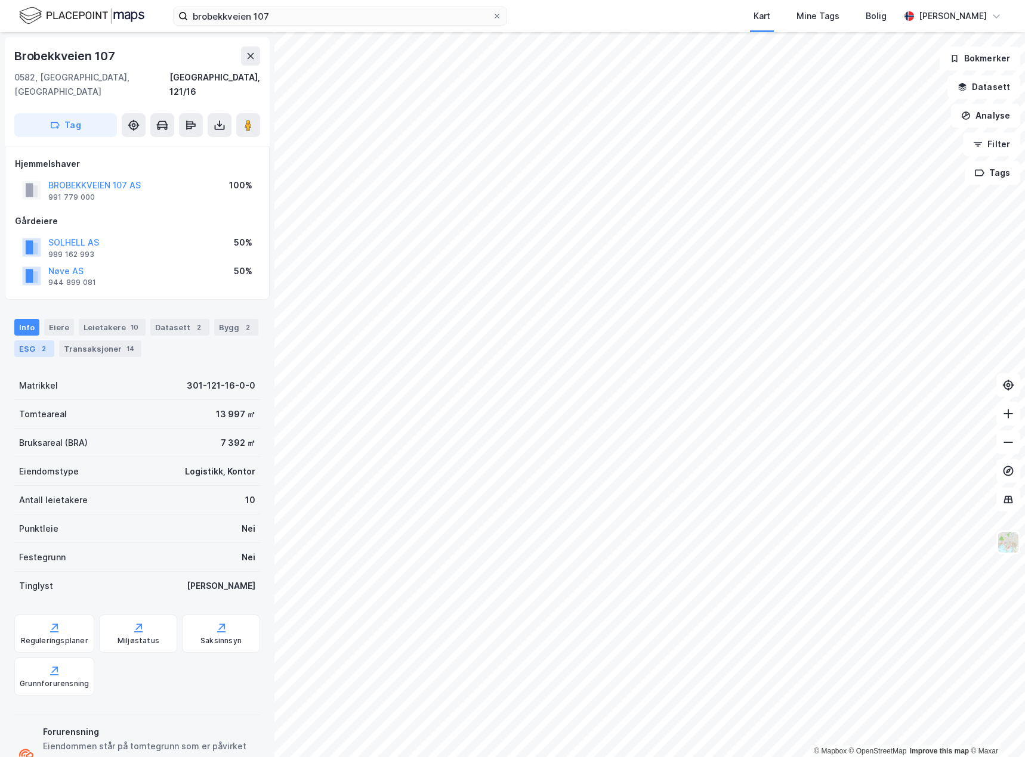
click at [30, 341] on div "ESG 2" at bounding box center [34, 349] width 40 height 17
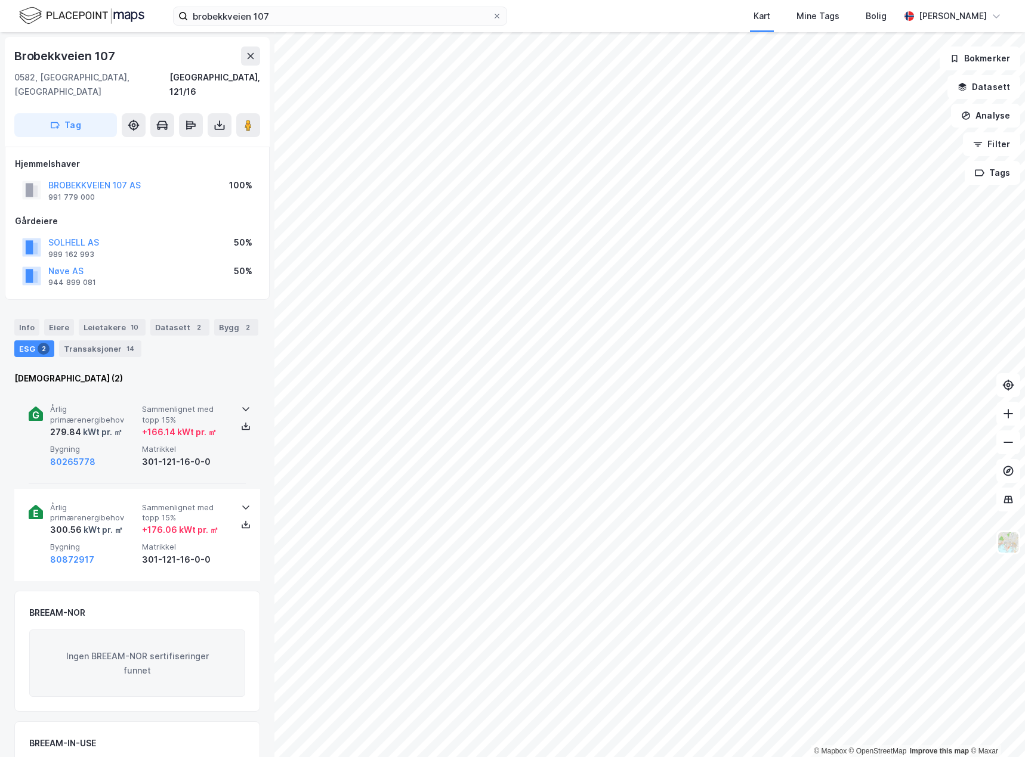
click at [120, 444] on span "Bygning" at bounding box center [93, 449] width 87 height 10
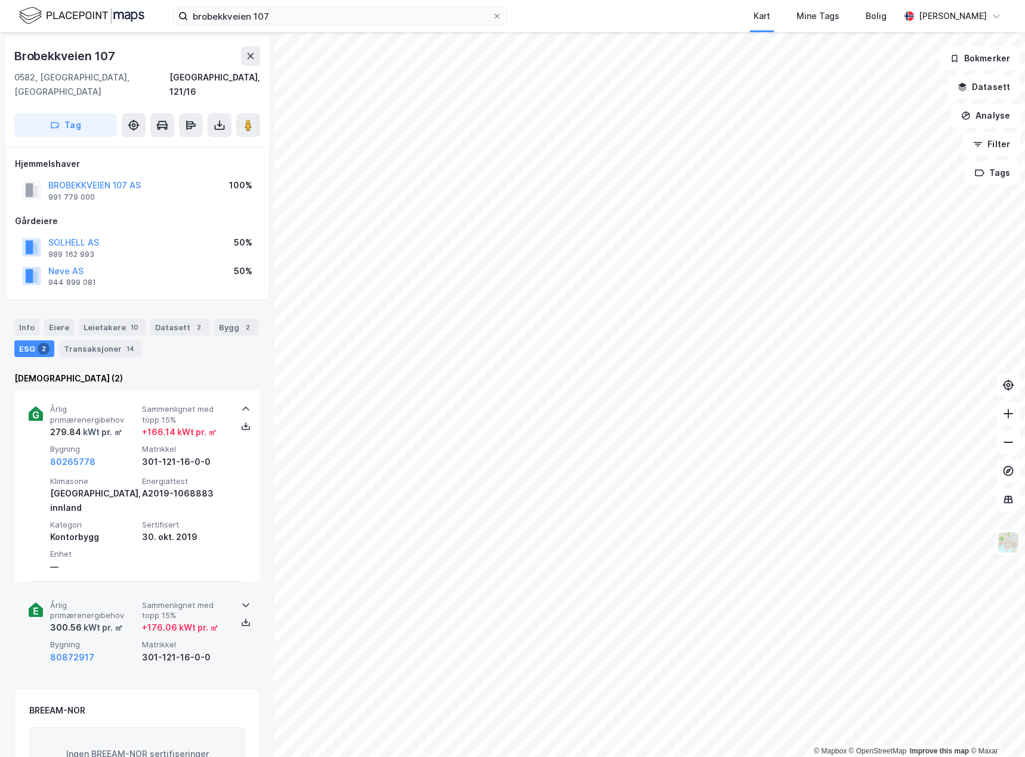
click at [130, 640] on span "Bygning" at bounding box center [93, 645] width 87 height 10
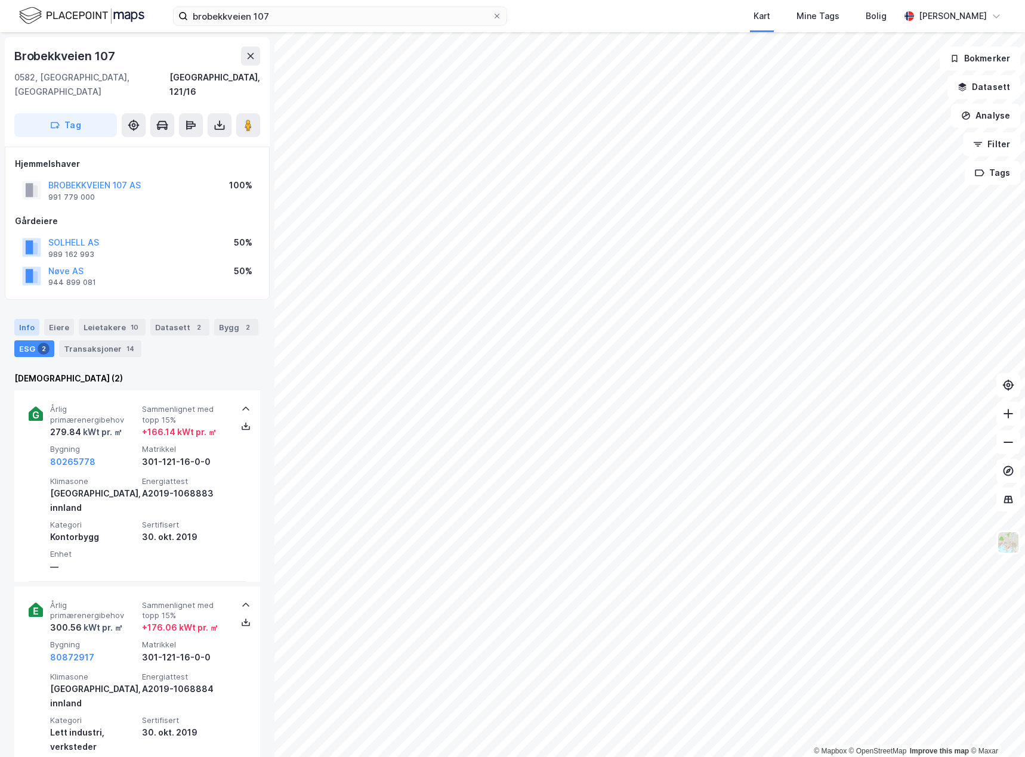
click at [28, 319] on div "Info" at bounding box center [26, 327] width 25 height 17
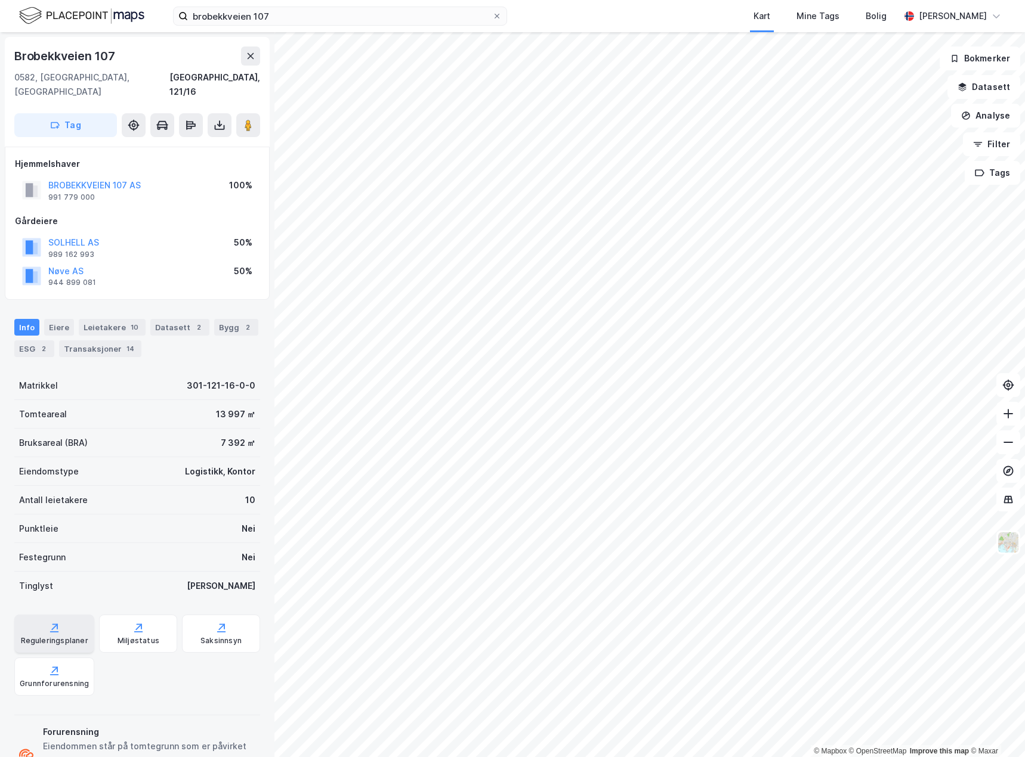
click at [52, 622] on icon at bounding box center [54, 628] width 12 height 12
click at [215, 125] on icon at bounding box center [220, 127] width 10 height 5
click at [194, 144] on div "Last ned grunnbok" at bounding box center [160, 149] width 69 height 10
click at [53, 679] on div "Grunnforurensning" at bounding box center [54, 684] width 69 height 10
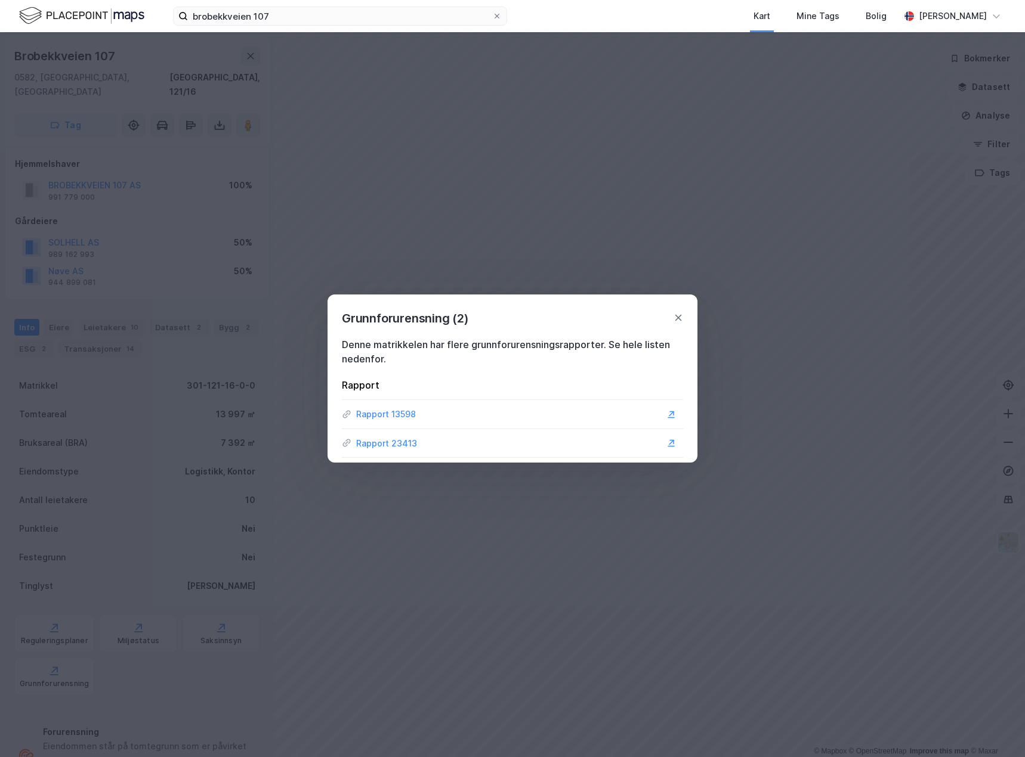
click at [389, 412] on div "Rapport 13598" at bounding box center [386, 414] width 60 height 14
click at [379, 447] on div "Rapport 23413" at bounding box center [386, 444] width 61 height 14
click at [670, 413] on icon at bounding box center [671, 415] width 10 height 10
click at [684, 312] on div "Grunnforurensning (2)" at bounding box center [512, 311] width 370 height 33
click at [679, 316] on icon at bounding box center [678, 318] width 10 height 10
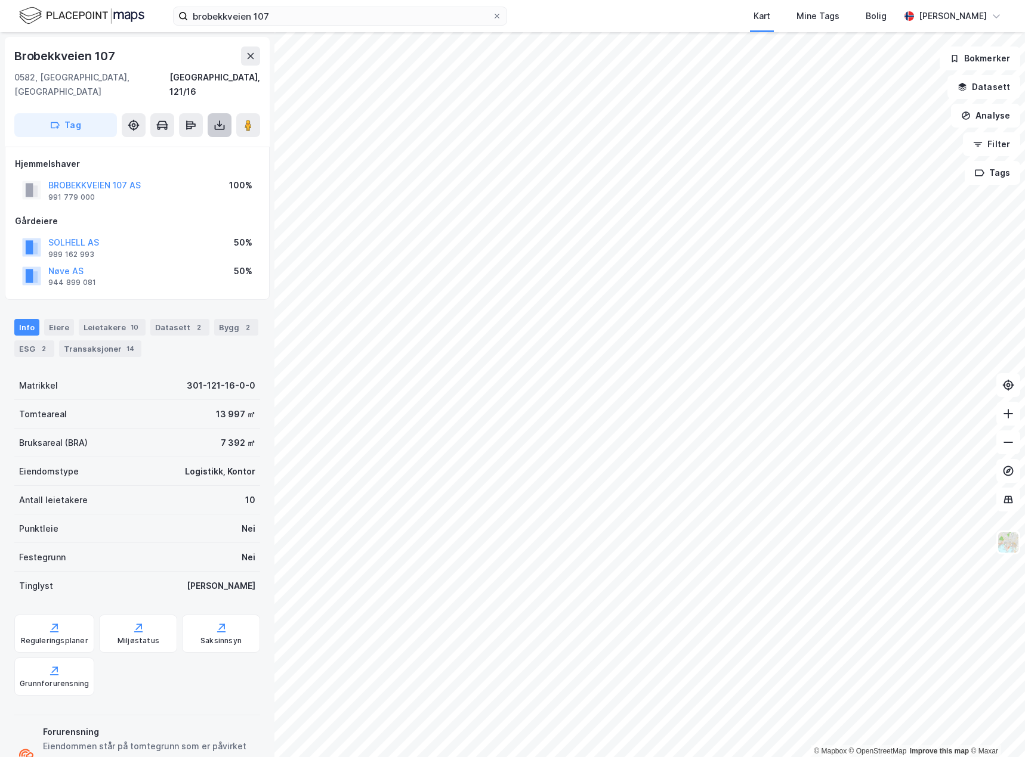
click at [221, 124] on icon at bounding box center [219, 125] width 5 height 3
click at [209, 163] on div "Last ned matrikkelrapport" at bounding box center [175, 168] width 98 height 10
click at [26, 341] on div "ESG 2" at bounding box center [34, 349] width 40 height 17
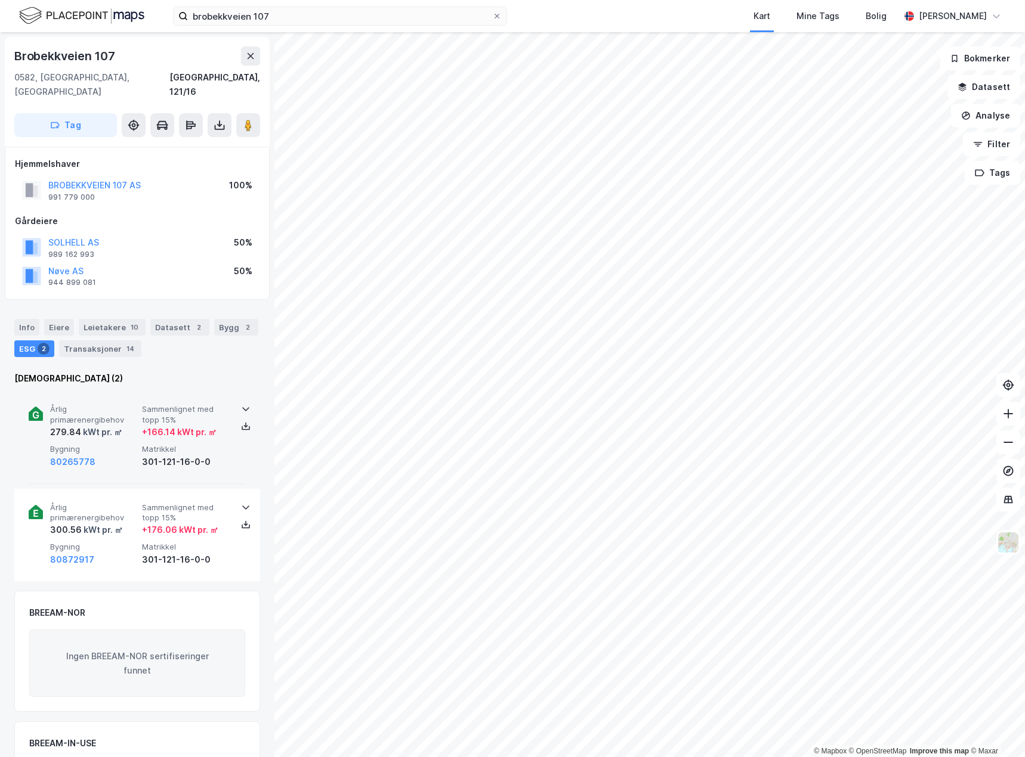
click at [109, 455] on div "80265778" at bounding box center [93, 462] width 87 height 14
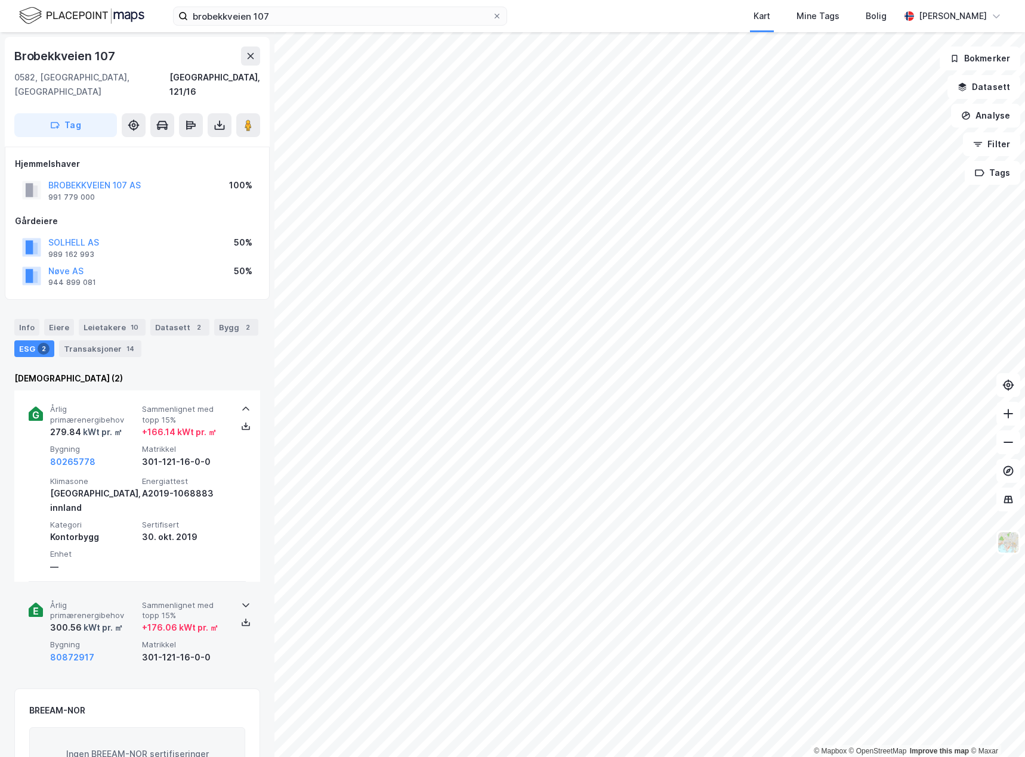
click at [130, 601] on span "Årlig primærenergibehov" at bounding box center [93, 611] width 87 height 21
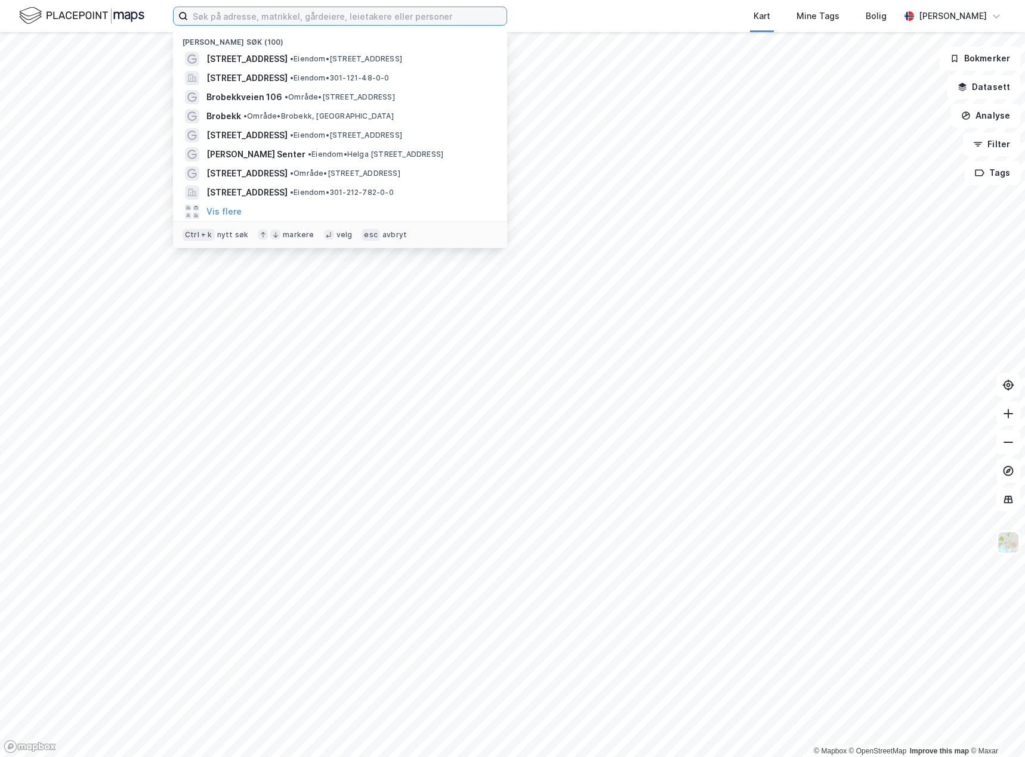
click at [331, 16] on input at bounding box center [347, 16] width 318 height 18
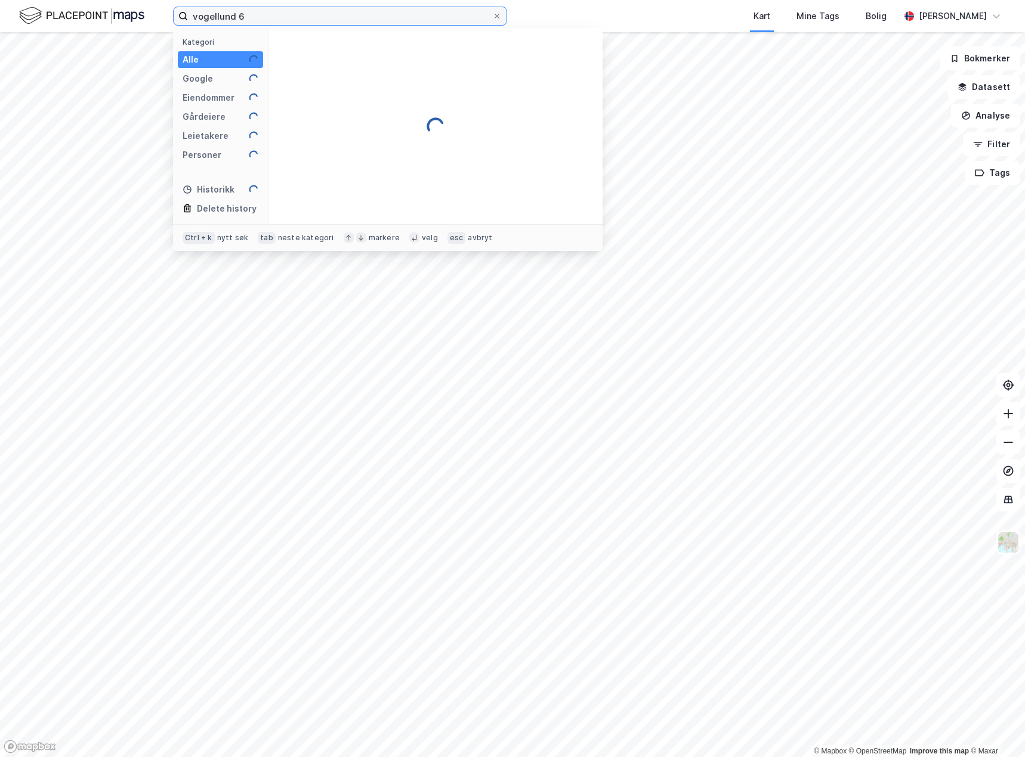
type input "vogellund 6"
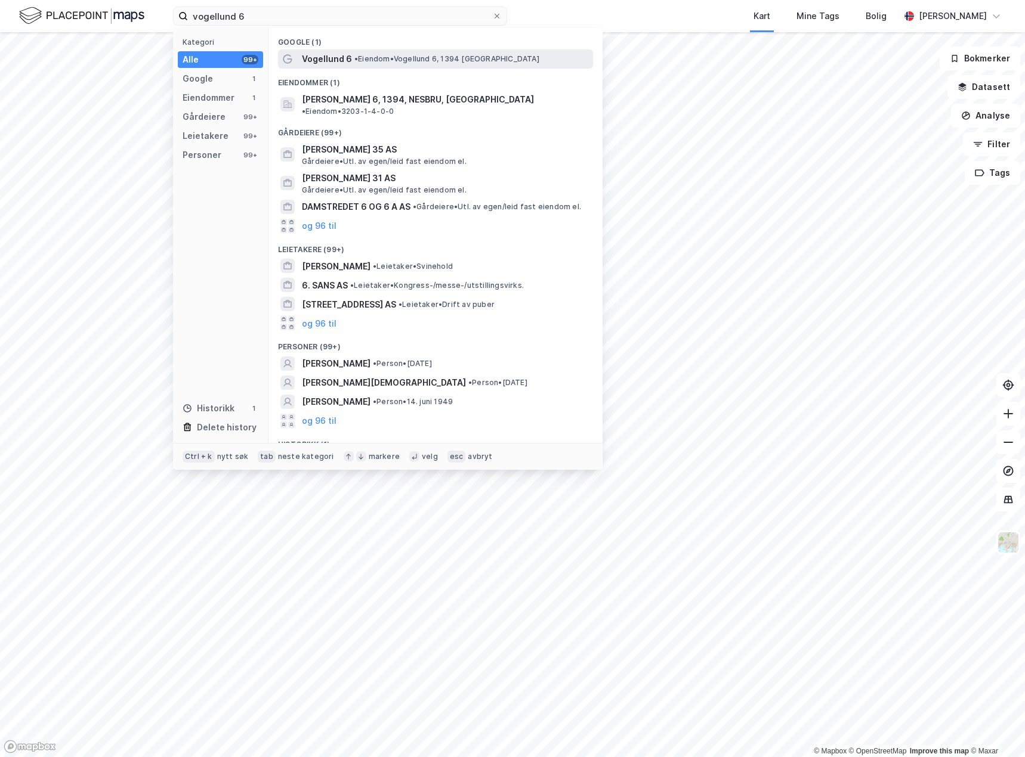
click at [383, 58] on span "• [PERSON_NAME] 6, 1394 [GEOGRAPHIC_DATA]" at bounding box center [446, 59] width 185 height 10
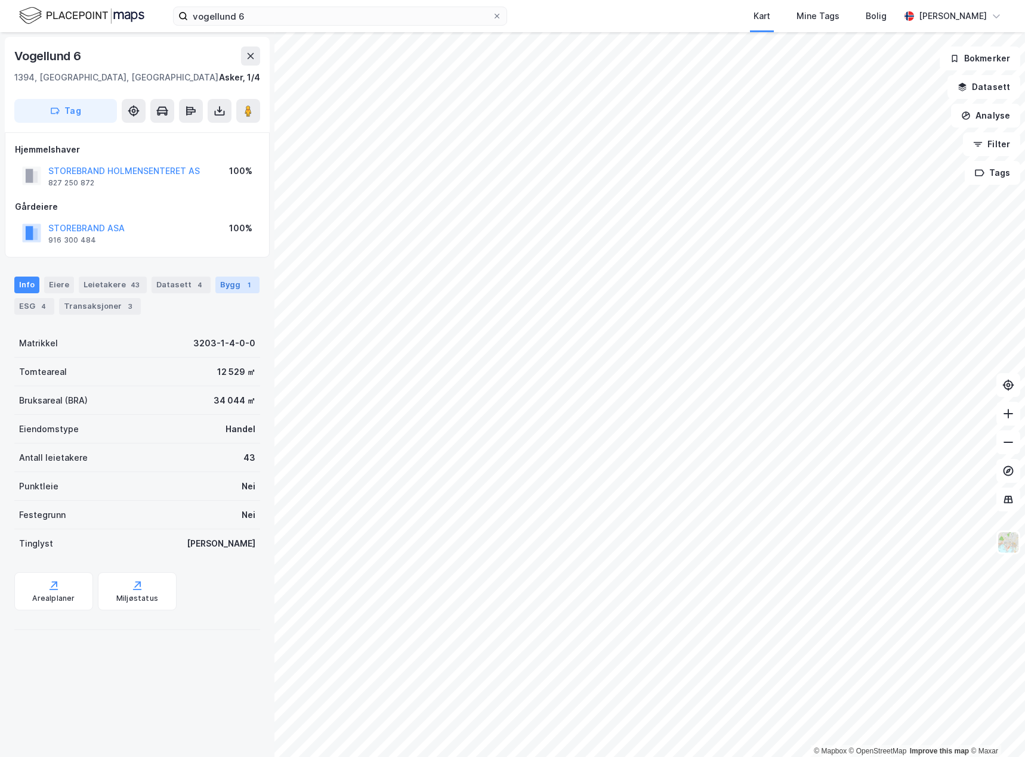
click at [229, 280] on div "Bygg 1" at bounding box center [237, 285] width 44 height 17
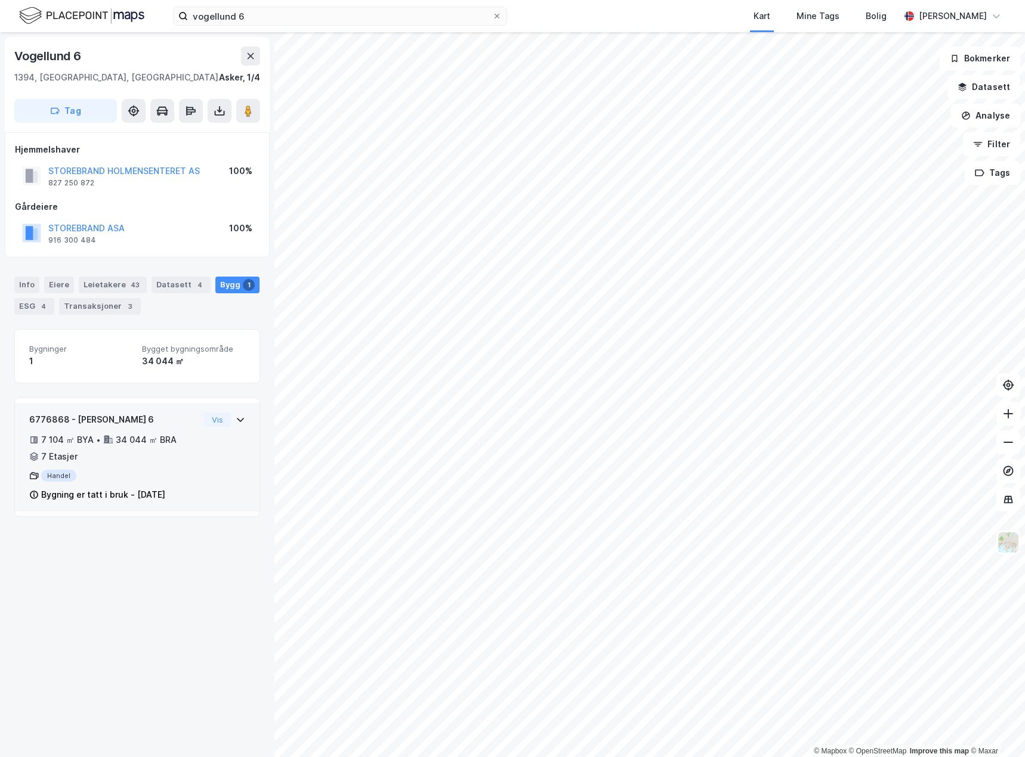
click at [210, 430] on div "6776868 - Vogellund 6 7 104 ㎡ BYA • 34 044 ㎡ BRA • 7 Etasjer Handel Bygning er …" at bounding box center [137, 462] width 216 height 99
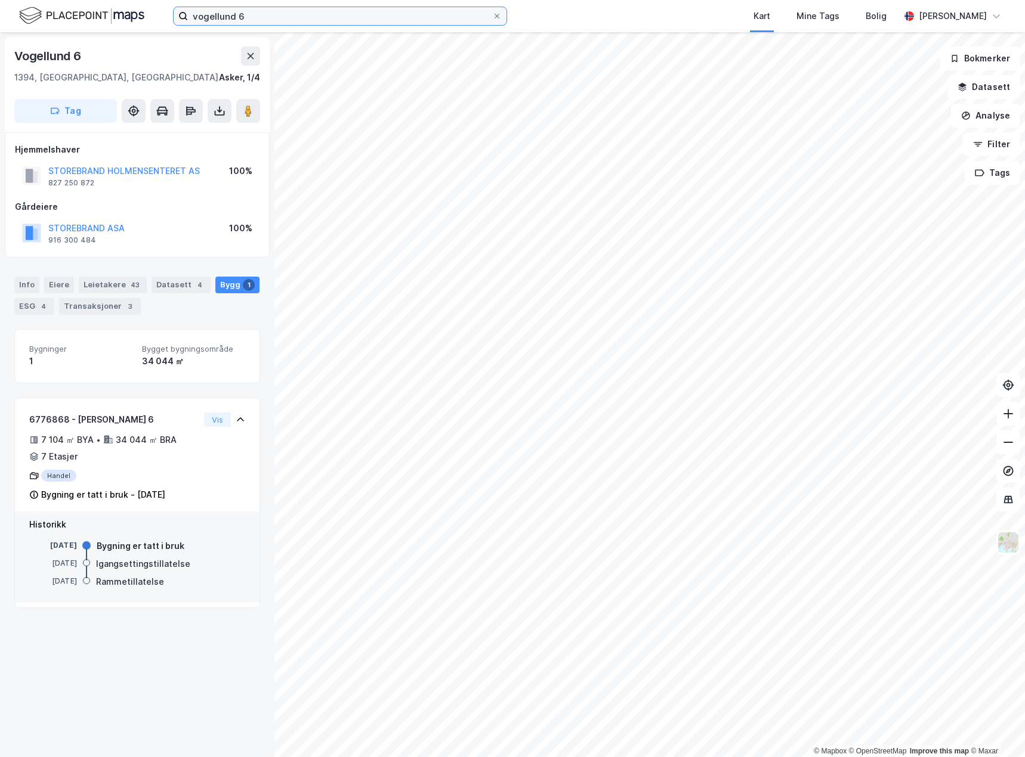
click at [222, 19] on input "vogellund 6" at bounding box center [340, 16] width 304 height 18
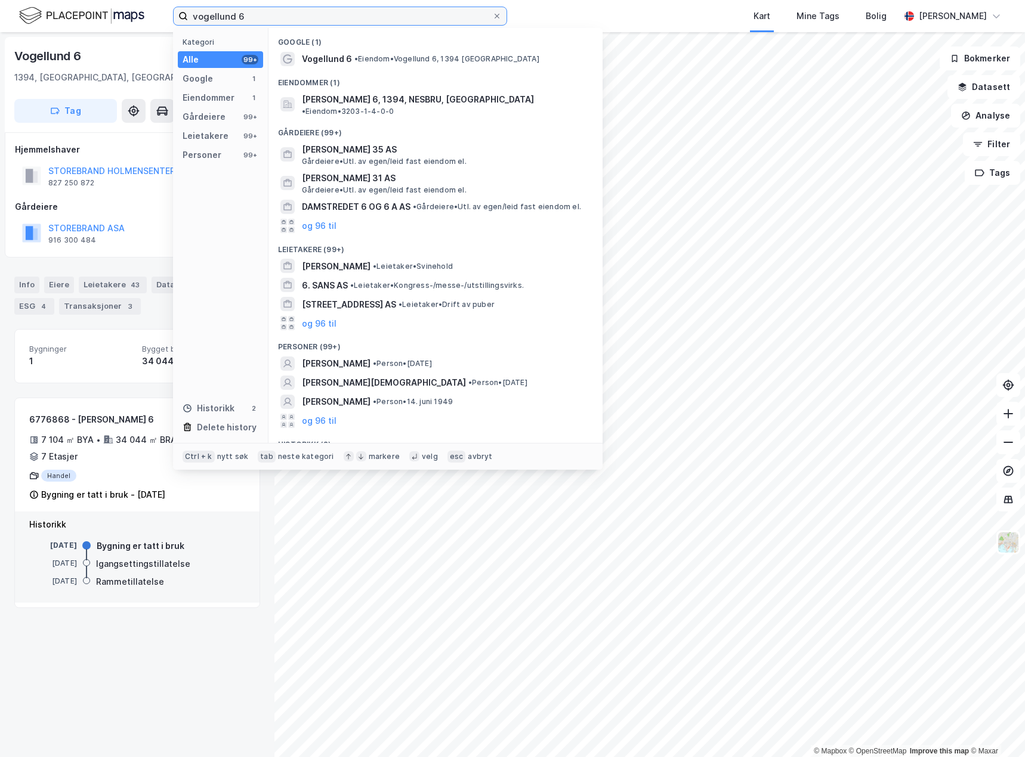
click at [222, 19] on input "vogellund 6" at bounding box center [340, 16] width 304 height 18
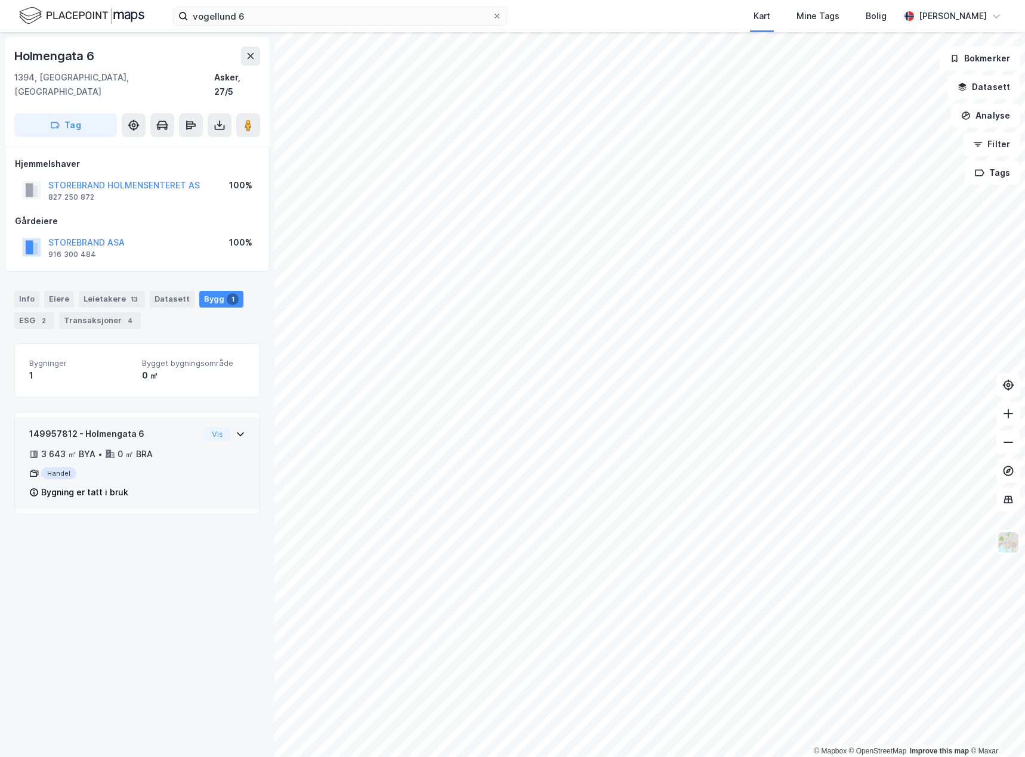
click at [232, 427] on div "Vis" at bounding box center [224, 434] width 41 height 14
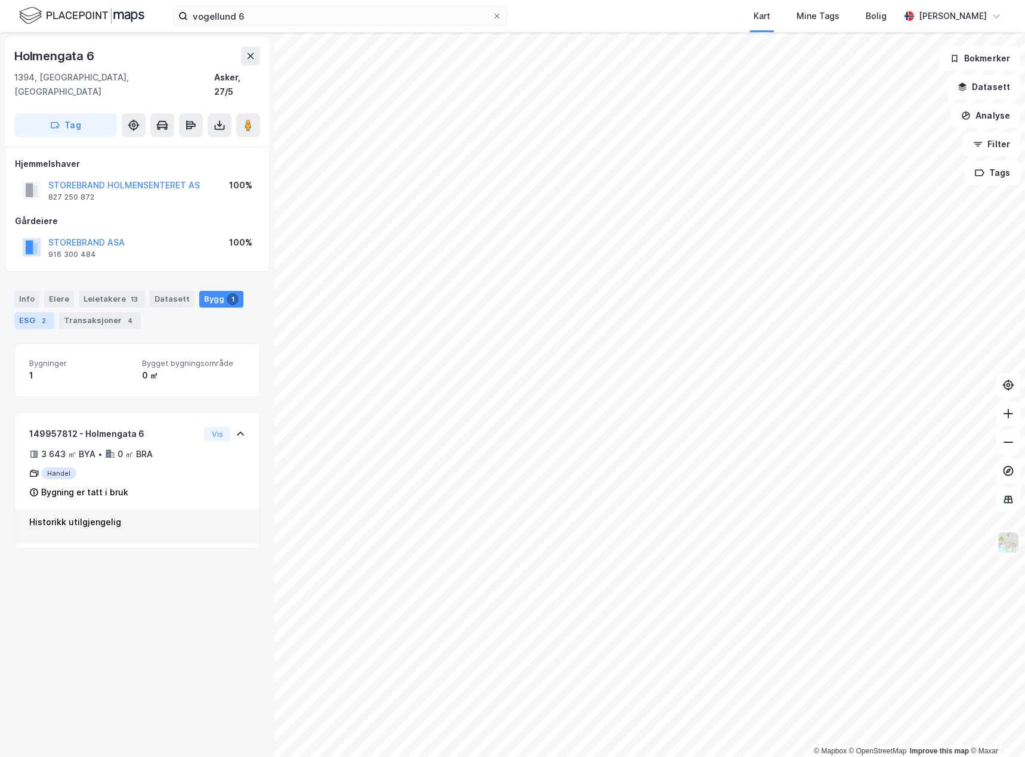
click at [36, 312] on div "ESG 2" at bounding box center [34, 320] width 40 height 17
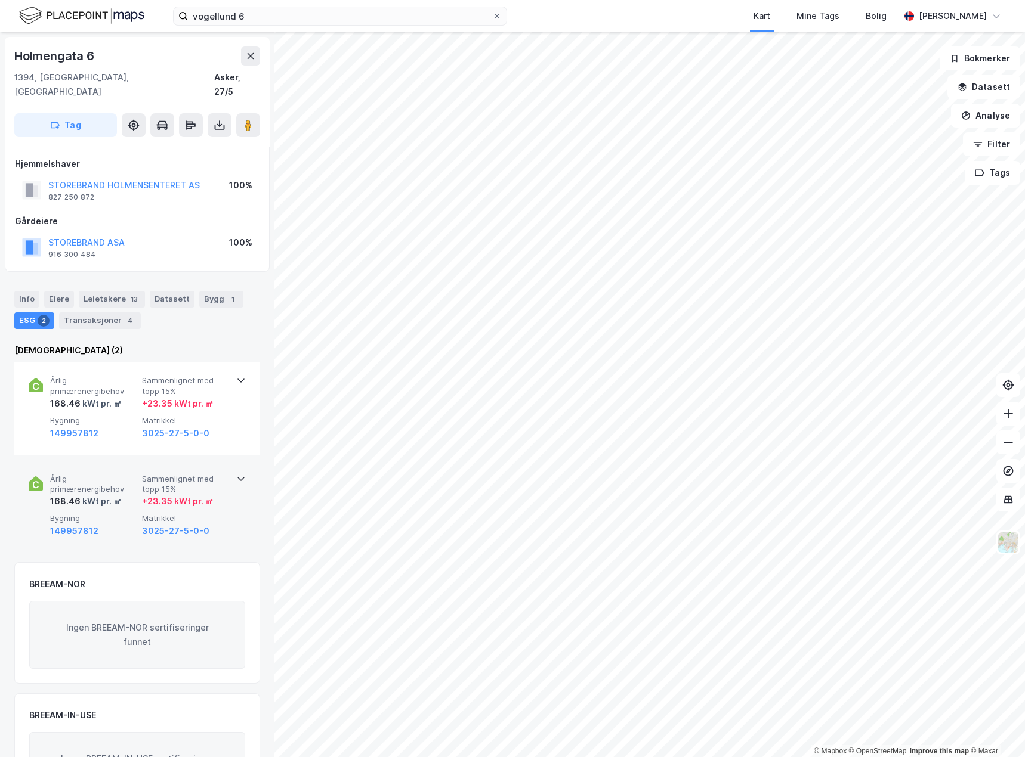
click at [239, 474] on icon at bounding box center [241, 479] width 10 height 10
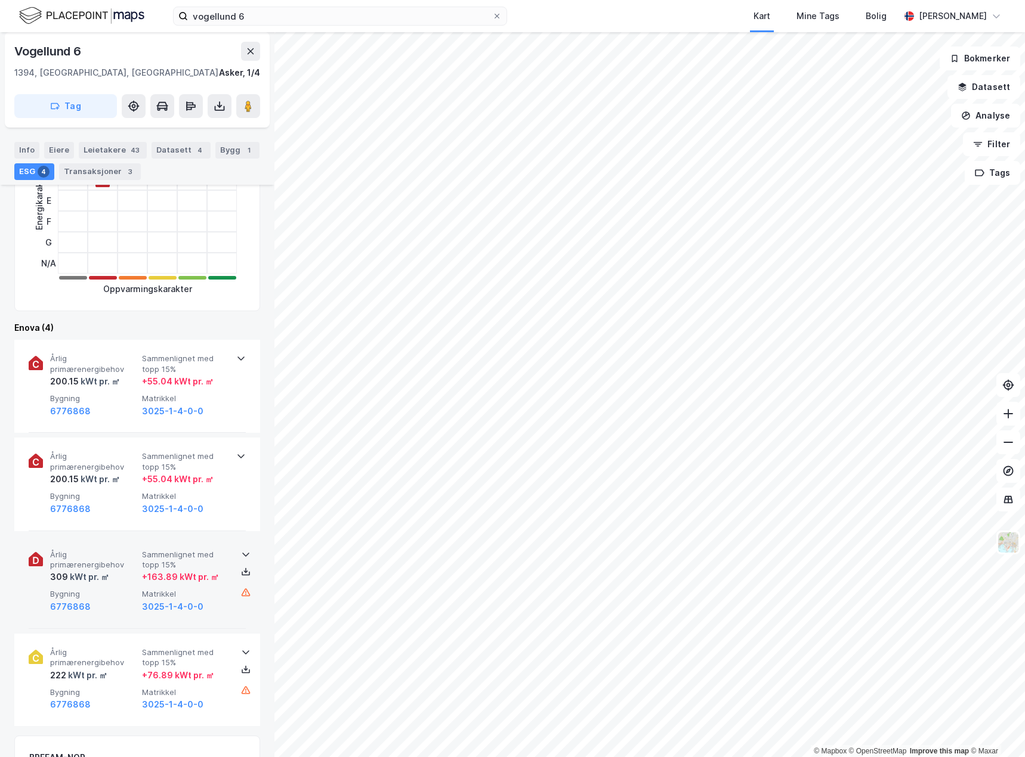
scroll to position [360, 0]
